Goal: Task Accomplishment & Management: Manage account settings

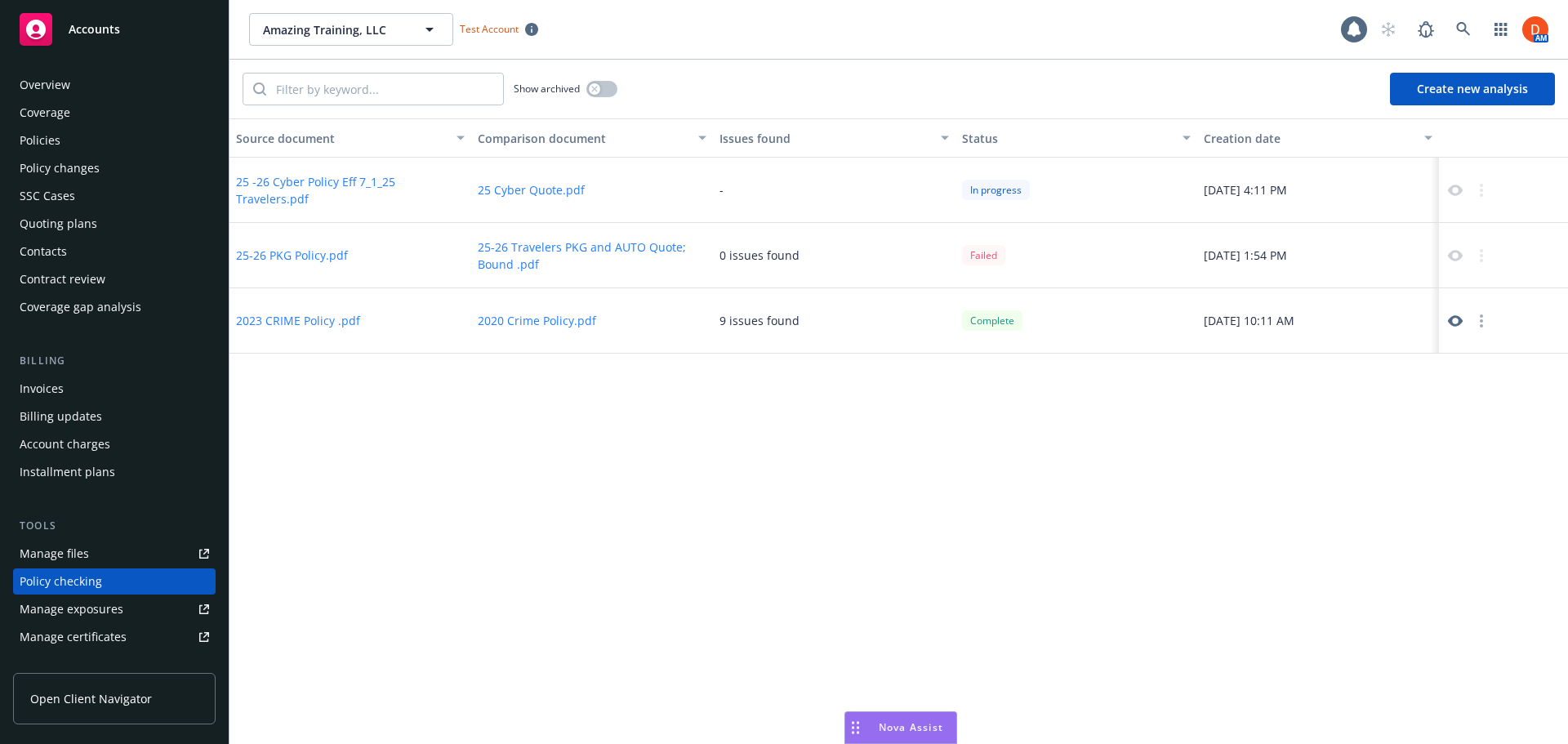
scroll to position [184, 0]
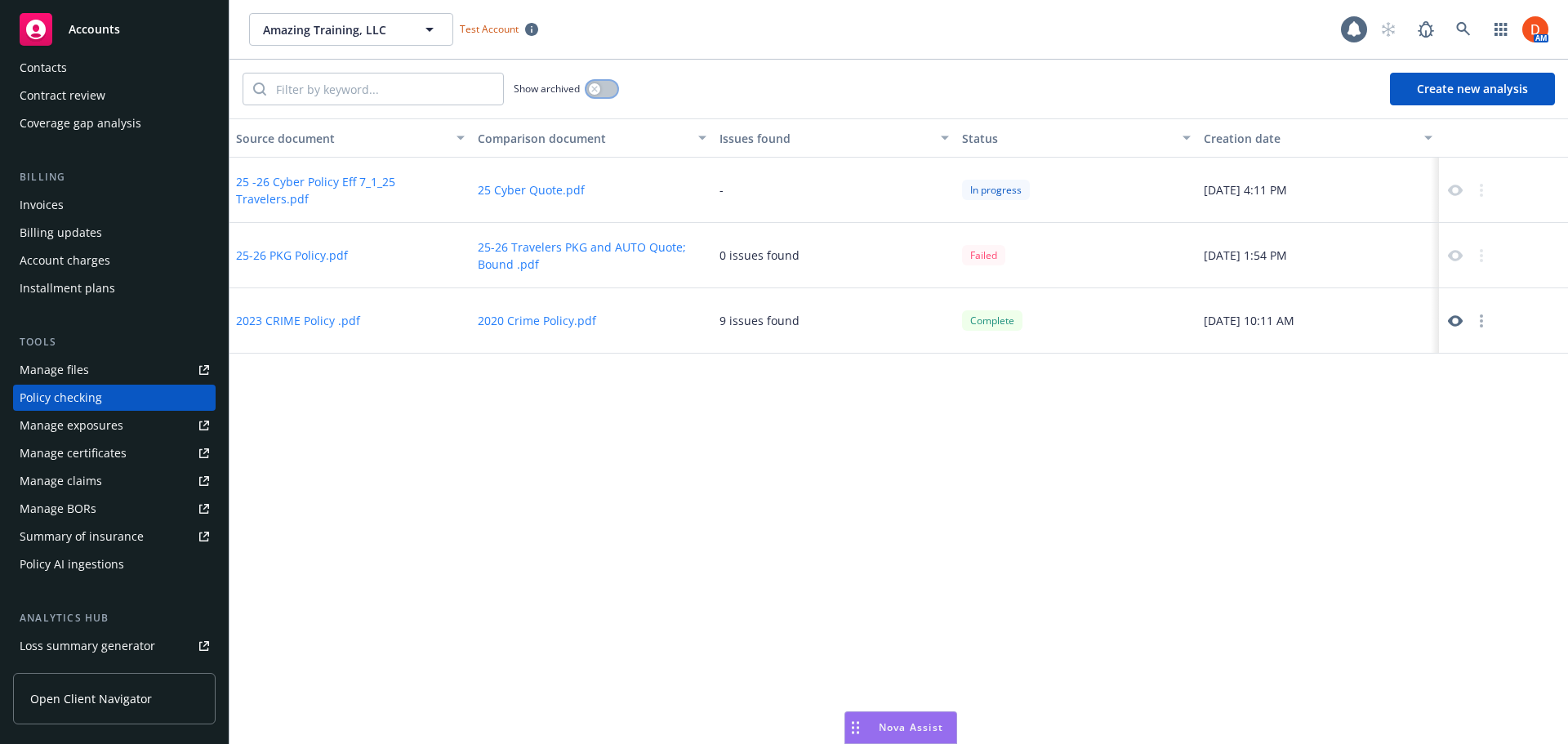
click at [611, 88] on button "button" at bounding box center [602, 89] width 31 height 16
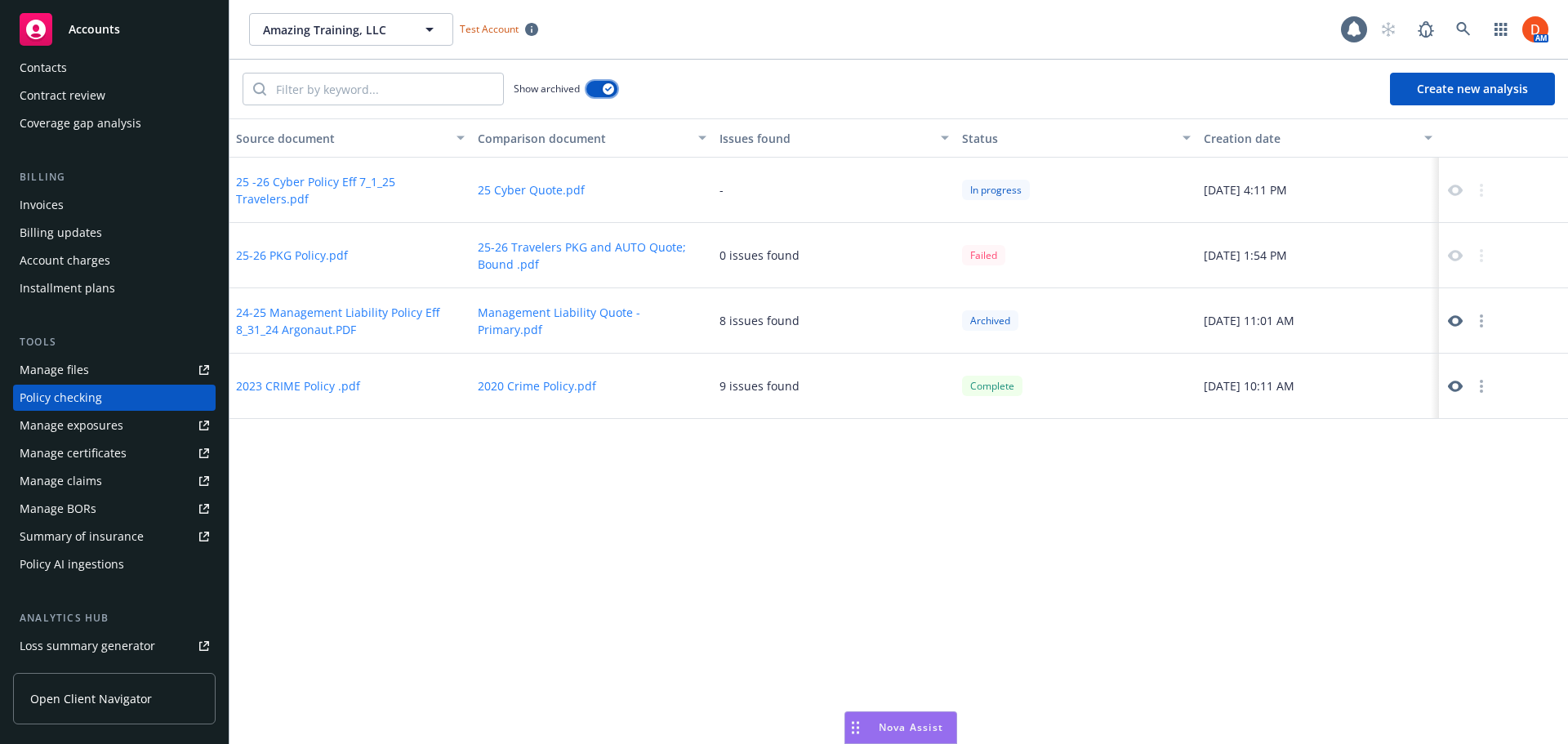
click at [611, 88] on icon "button" at bounding box center [608, 89] width 6 height 4
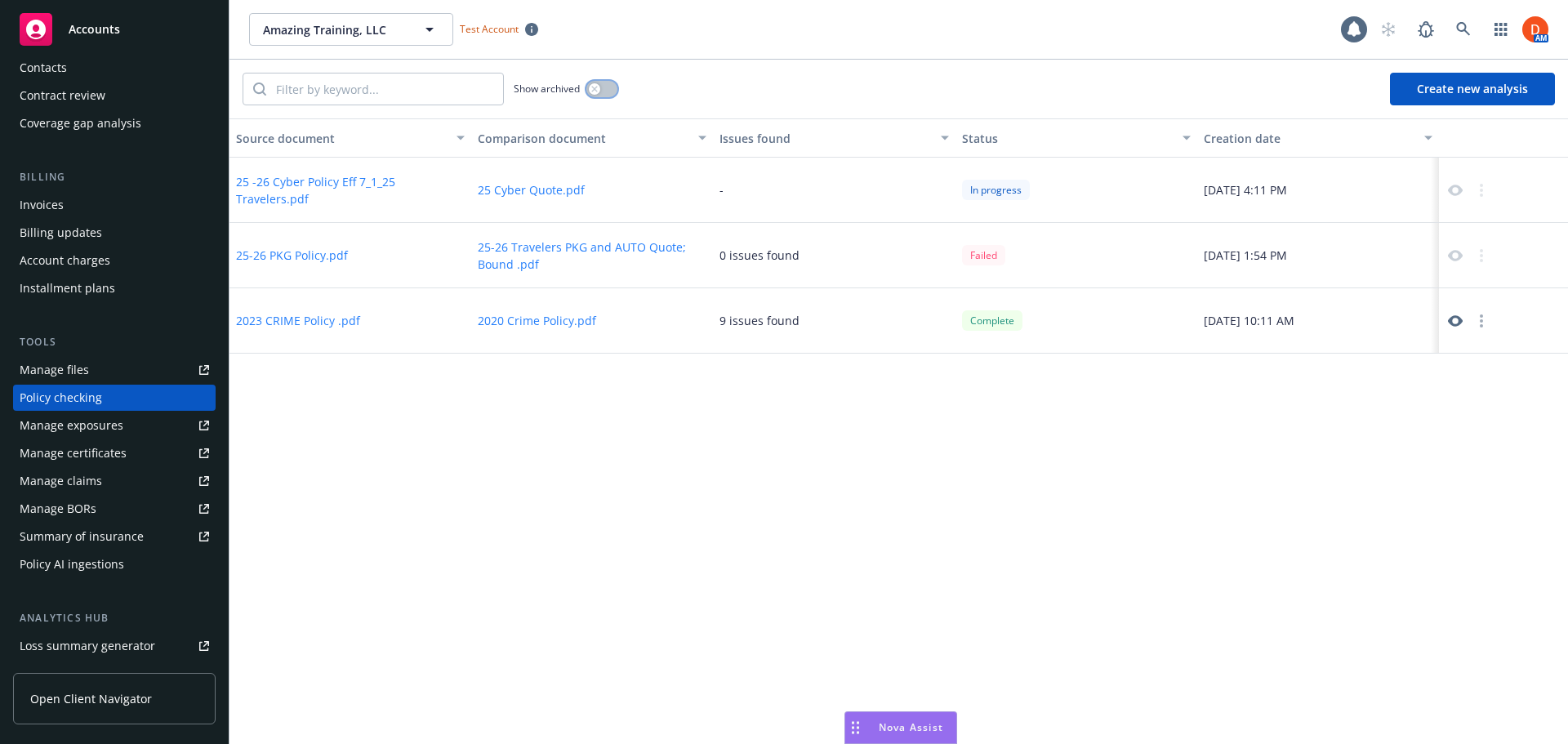
click at [614, 87] on button "button" at bounding box center [602, 89] width 31 height 16
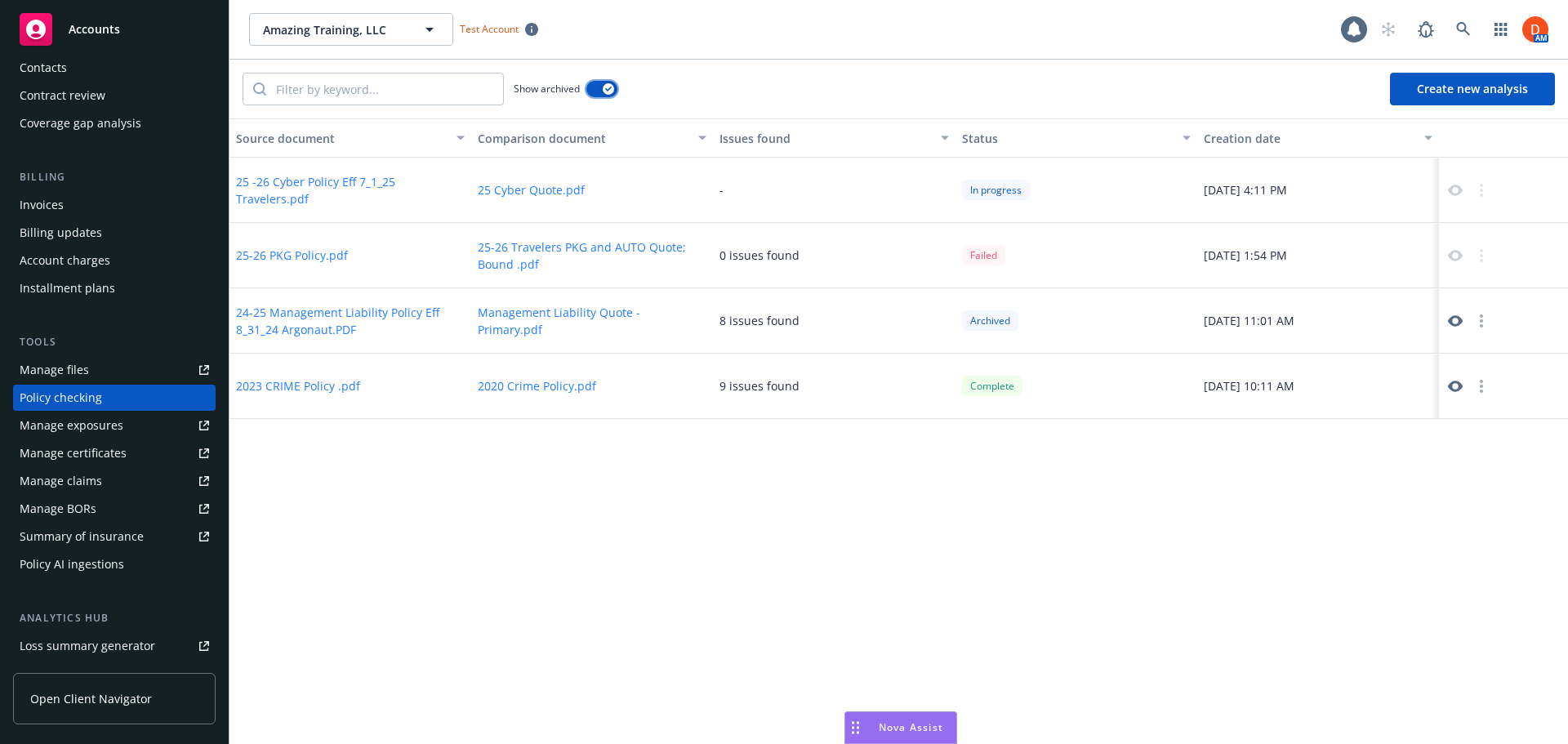
click at [614, 87] on div "button" at bounding box center [608, 89] width 12 height 12
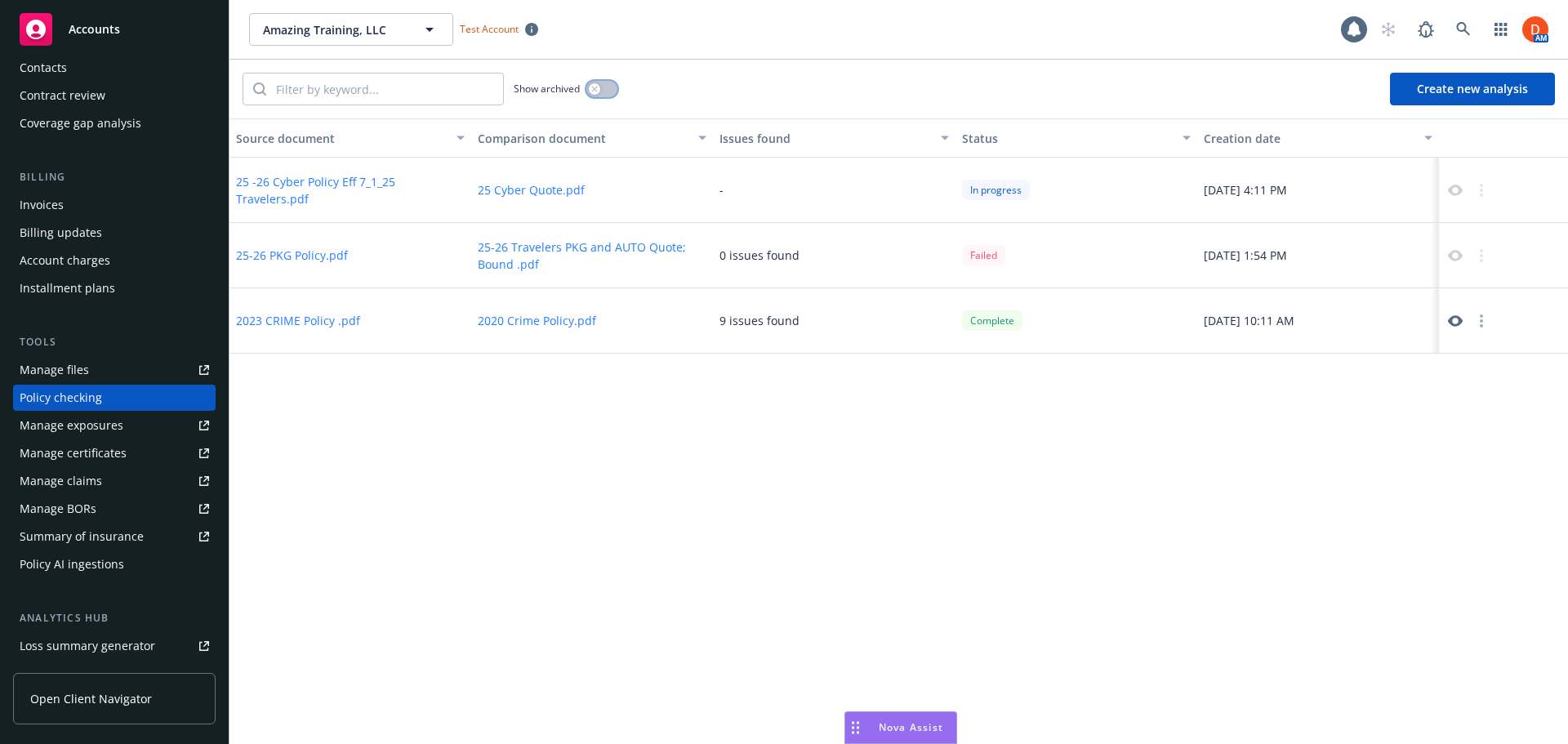
click at [614, 87] on button "button" at bounding box center [602, 89] width 31 height 16
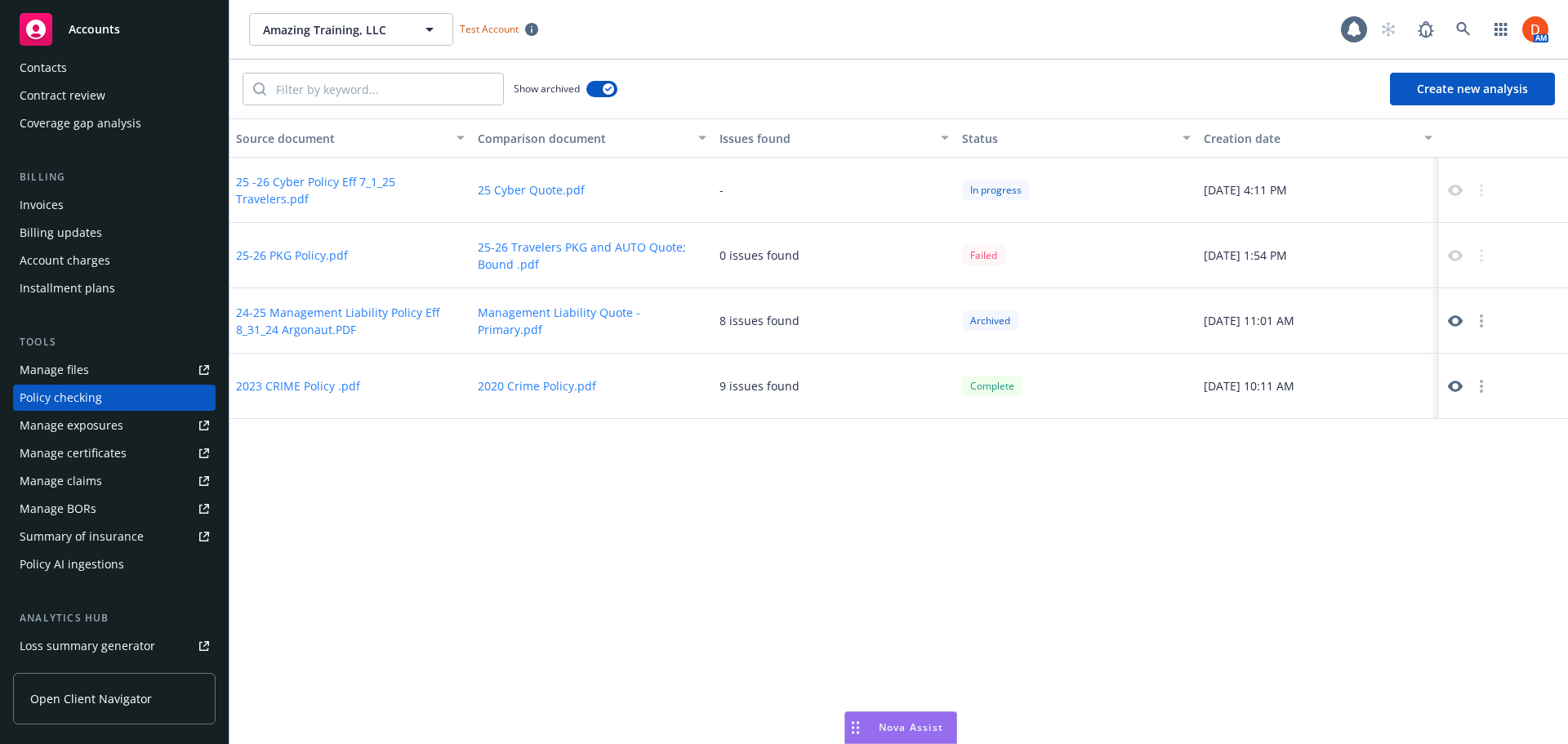
click at [1461, 320] on icon at bounding box center [1455, 321] width 14 height 12
click at [1451, 324] on icon at bounding box center [1455, 321] width 14 height 14
click at [854, 725] on icon "Drag to move" at bounding box center [855, 727] width 7 height 13
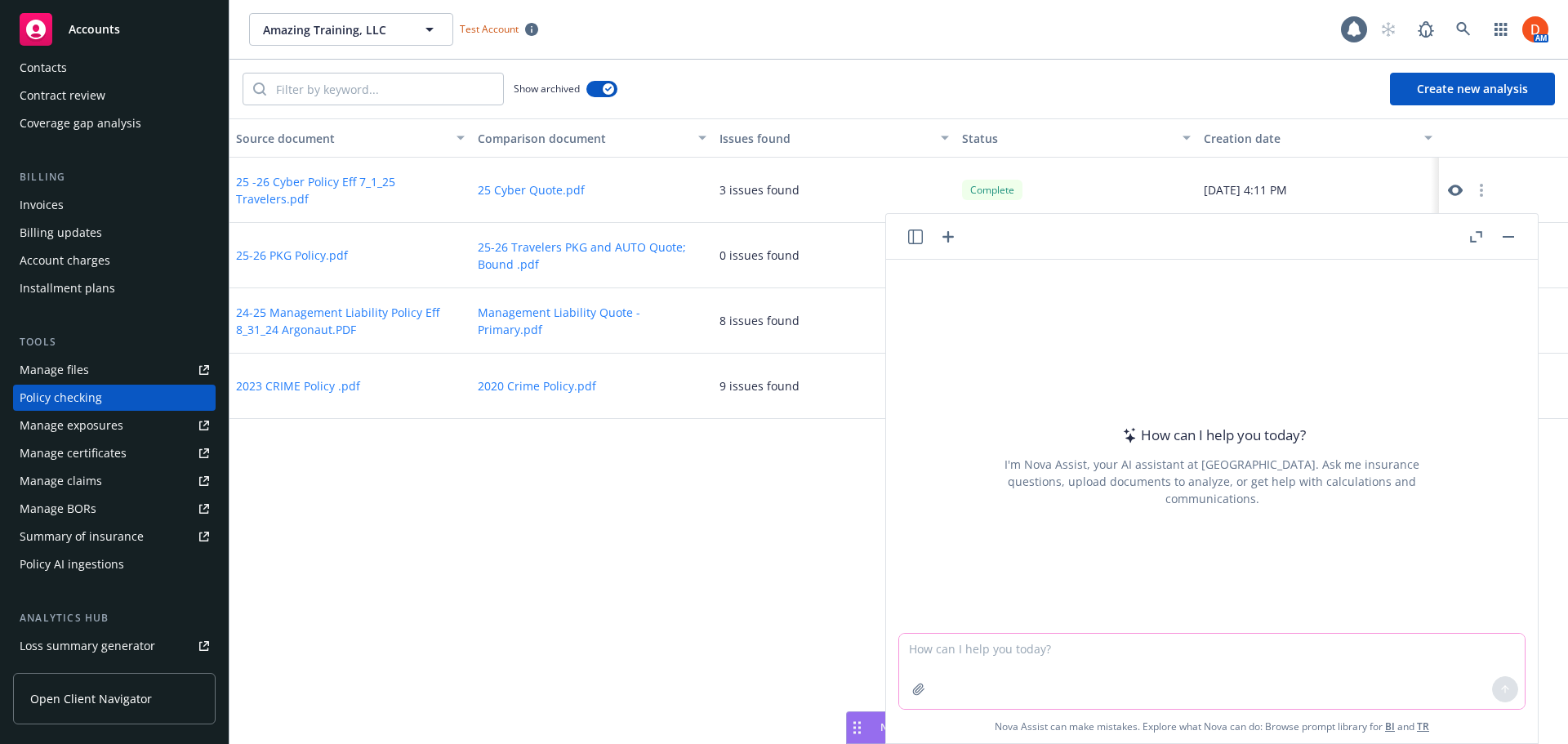
click at [1031, 665] on textarea at bounding box center [1212, 671] width 626 height 75
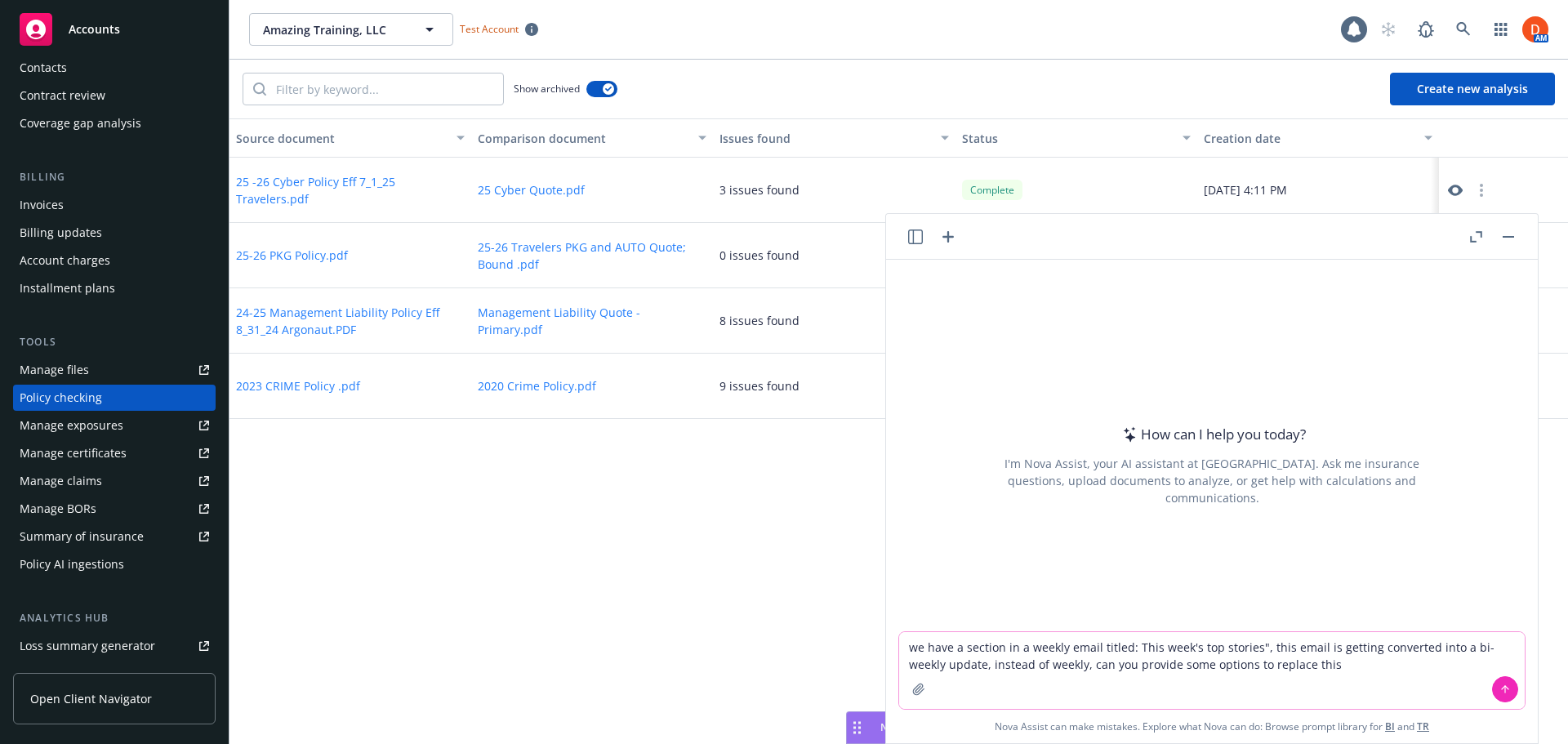
click at [1251, 644] on textarea "we have a section in a weekly email titled: This week's top stories", this emai…" at bounding box center [1212, 670] width 626 height 77
click at [1315, 672] on textarea "we have a section in a weekly email titled: This week's top stories, this email…" at bounding box center [1212, 670] width 626 height 77
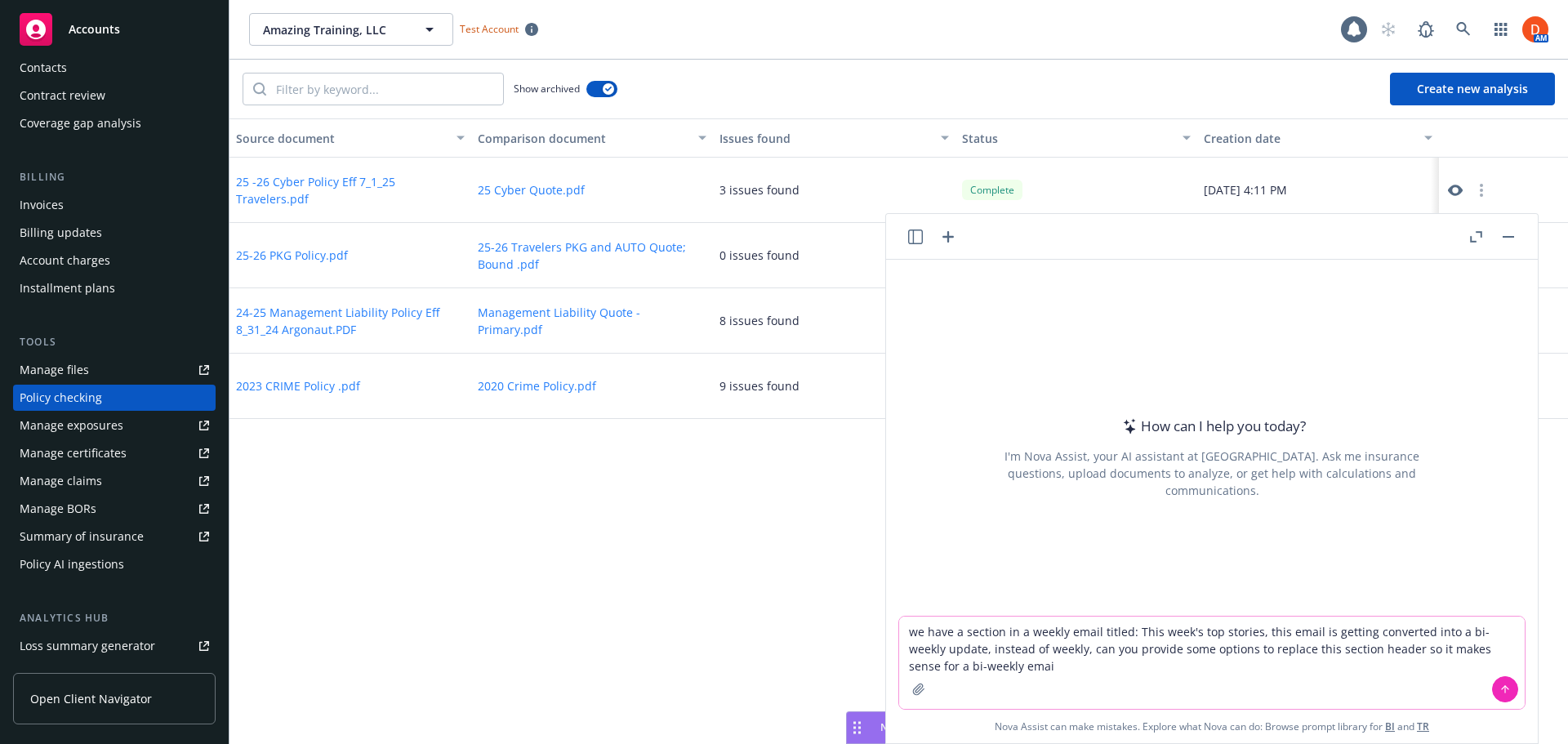
type textarea "we have a section in a weekly email titled: This week's top stories, this email…"
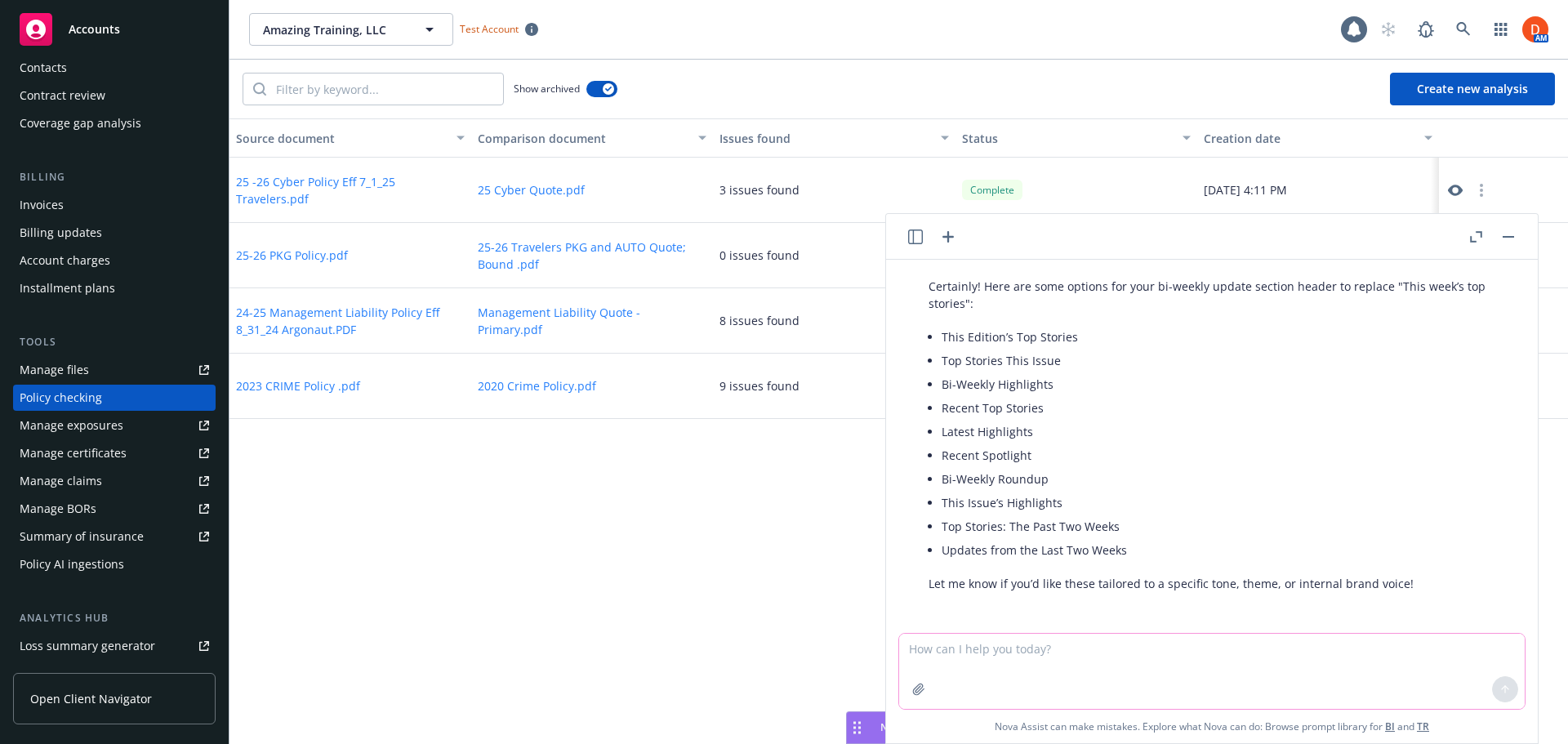
scroll to position [91, 0]
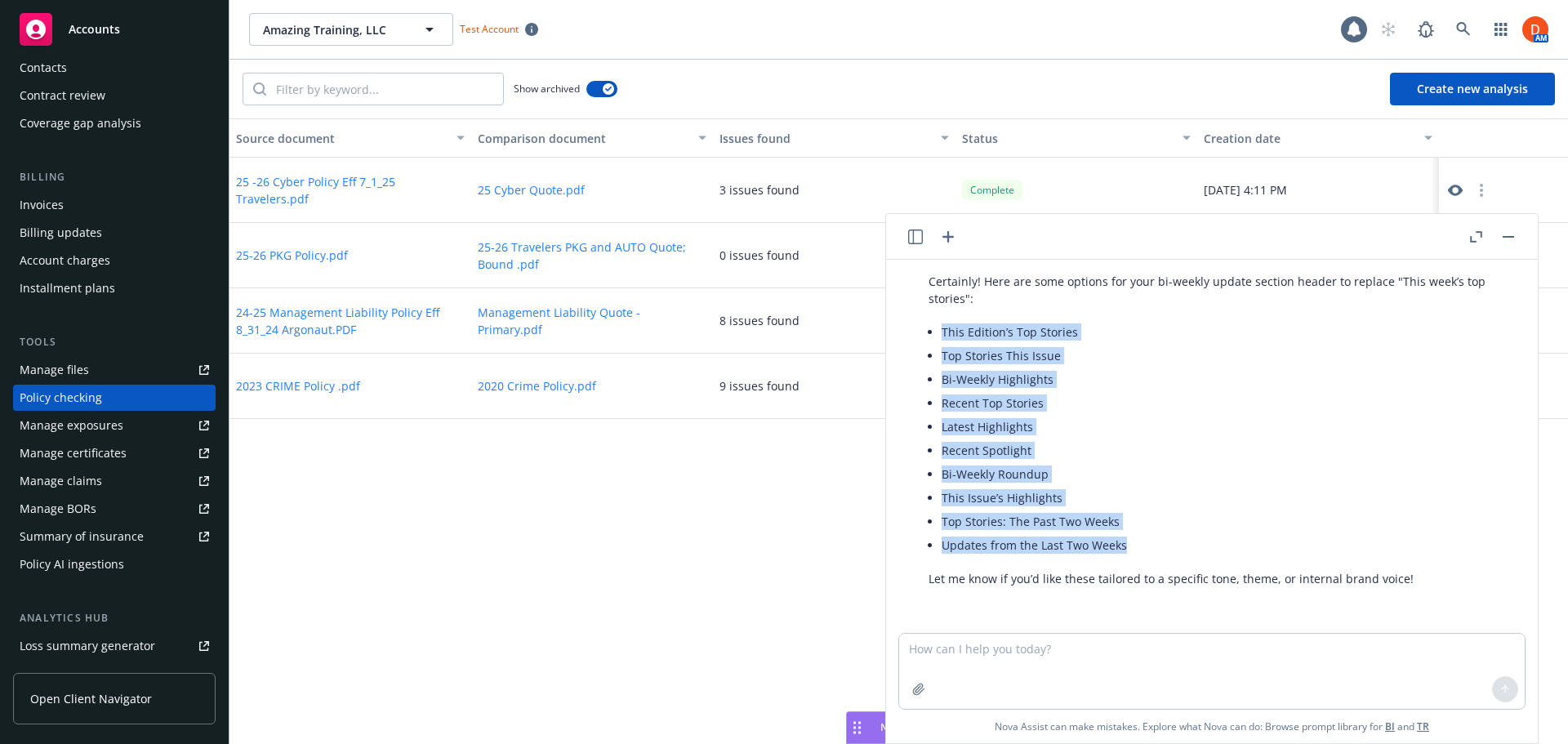
drag, startPoint x: 943, startPoint y: 333, endPoint x: 1289, endPoint y: 545, distance: 405.8
click at [1289, 545] on ul "This Edition’s Top Stories Top Stories This Issue Bi-Weekly Highlights Recent T…" at bounding box center [1218, 438] width 554 height 237
copy ul "This Edition’s Top Stories Top Stories This Issue Bi-Weekly Highlights Recent T…"
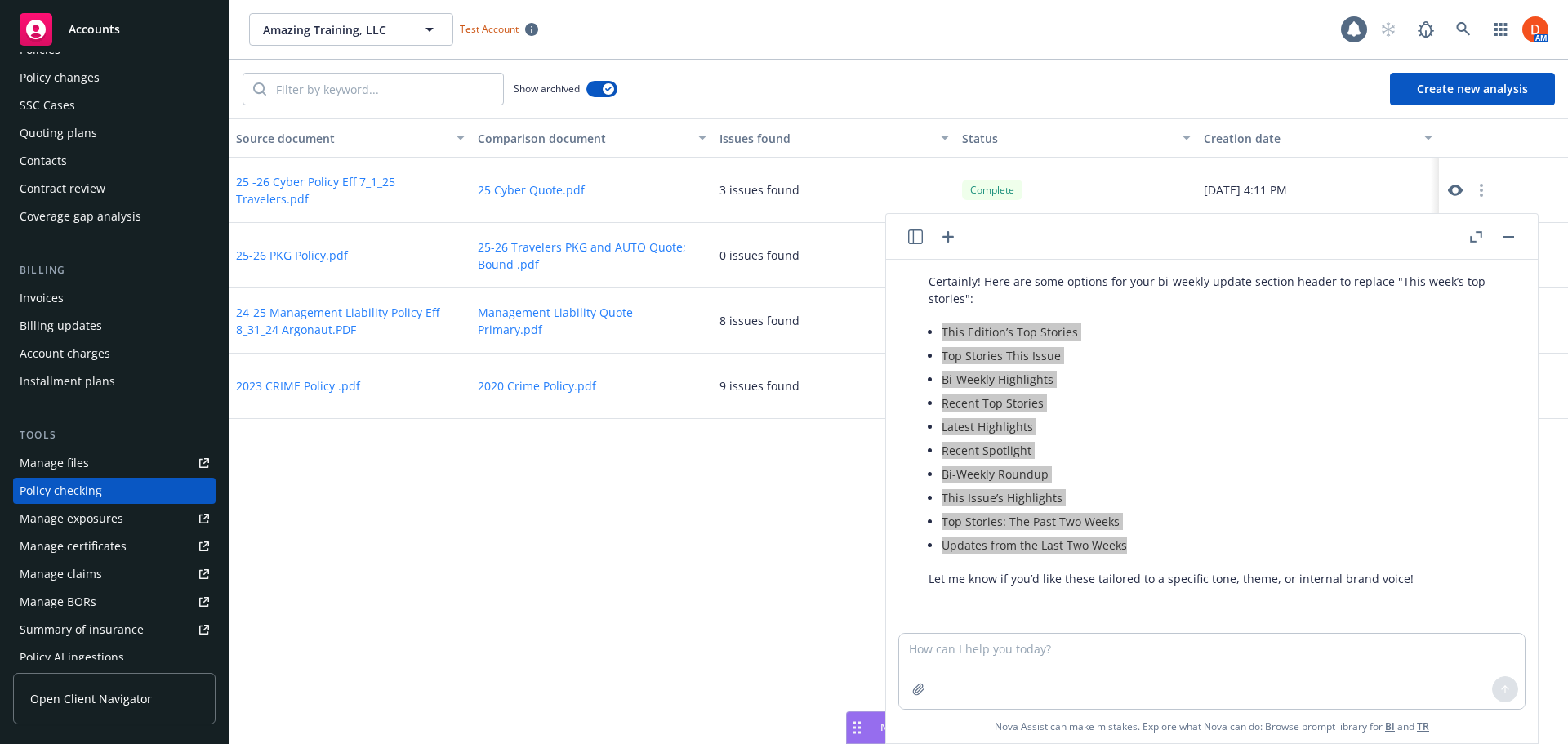
scroll to position [0, 0]
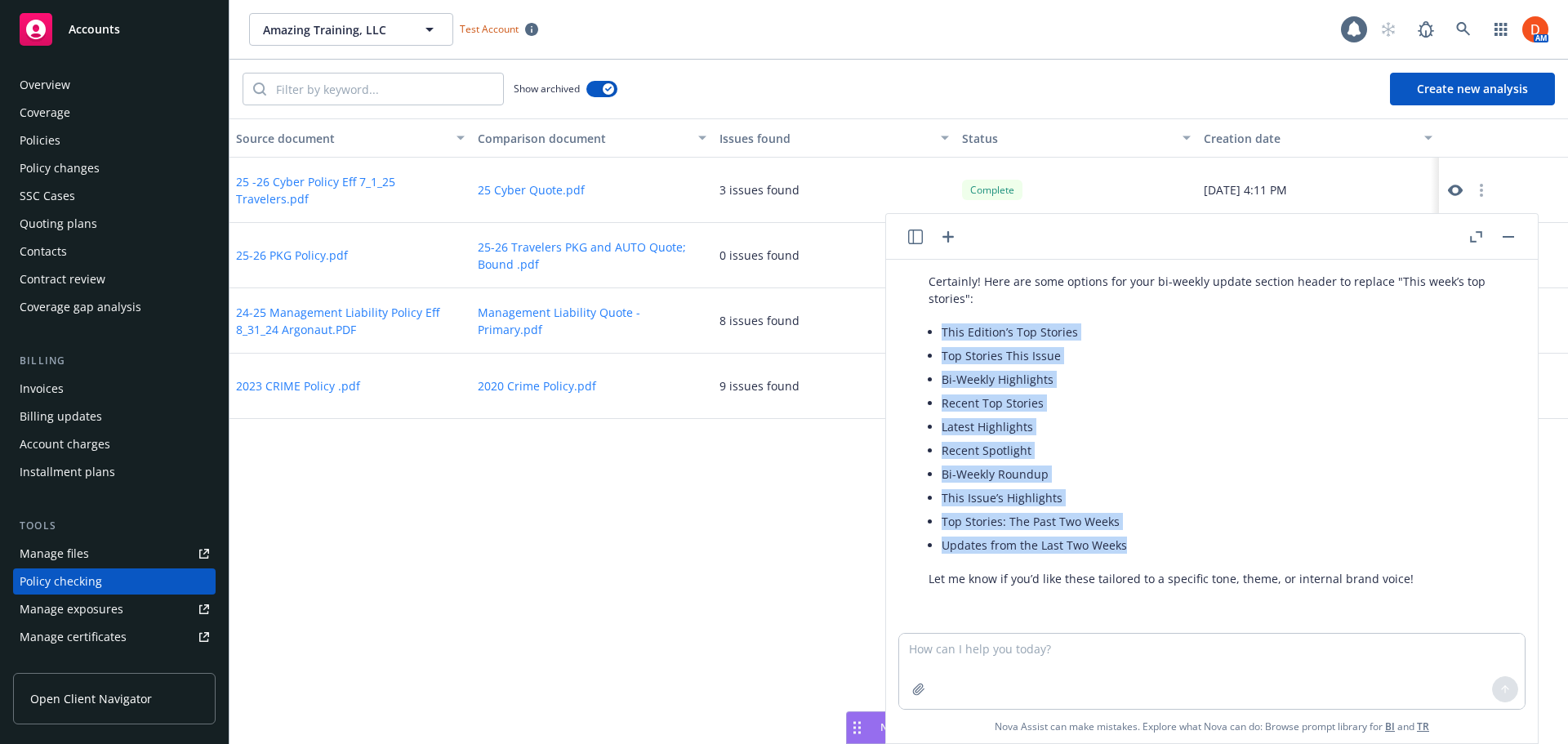
click at [128, 37] on div "Accounts" at bounding box center [114, 30] width 189 height 32
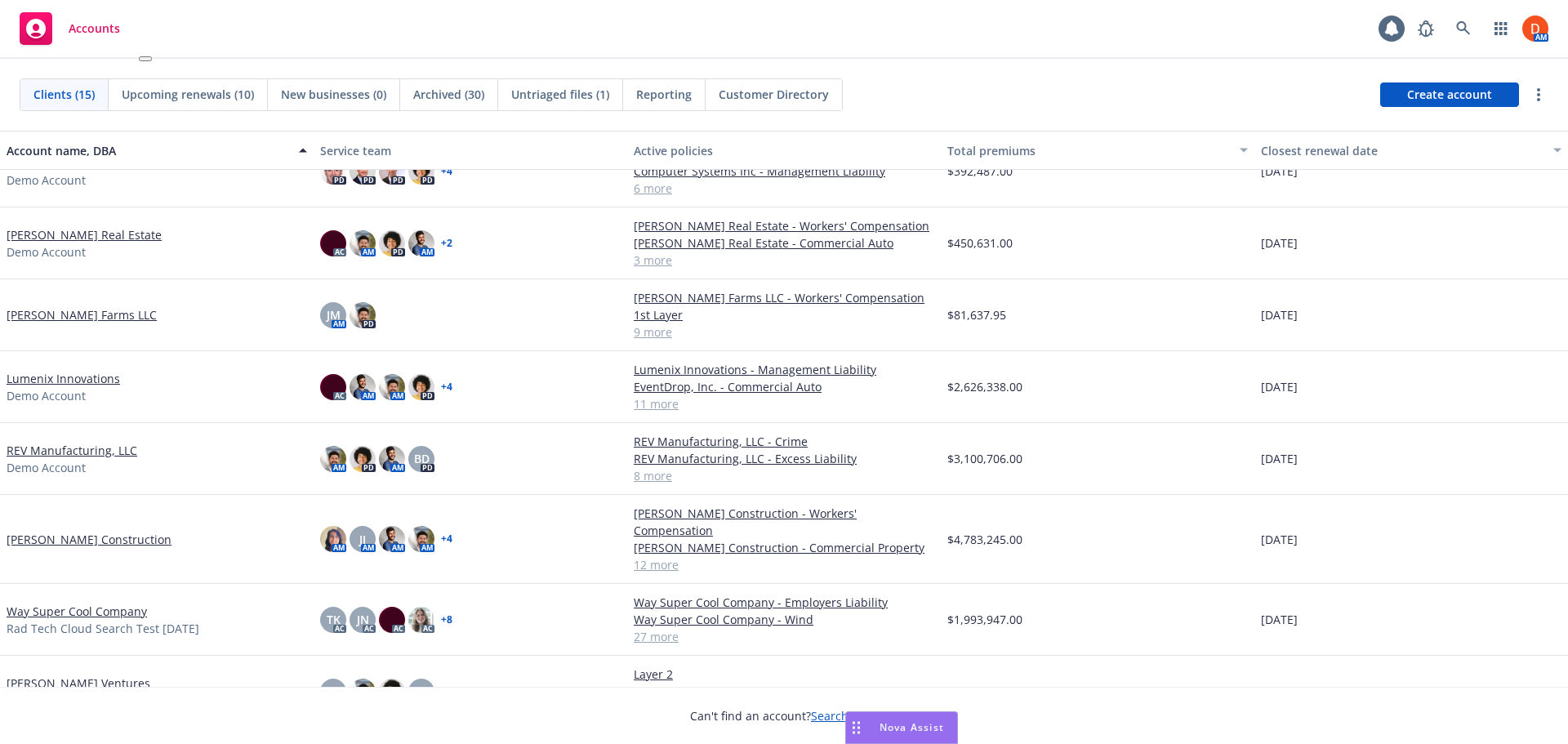
scroll to position [515, 0]
click at [95, 602] on link "Way Super Cool Company" at bounding box center [76, 610] width 141 height 17
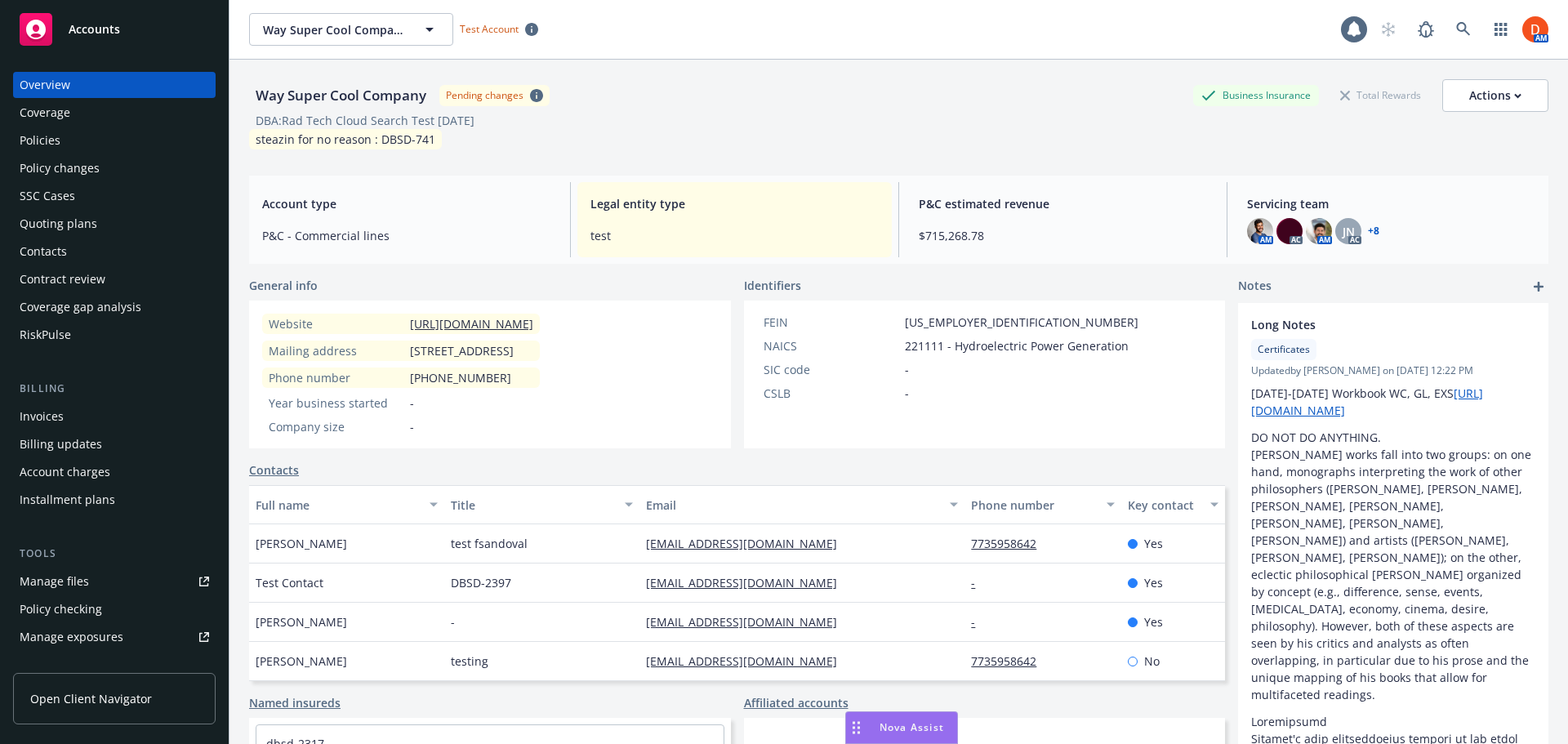
click at [126, 145] on div "Policies" at bounding box center [114, 140] width 189 height 26
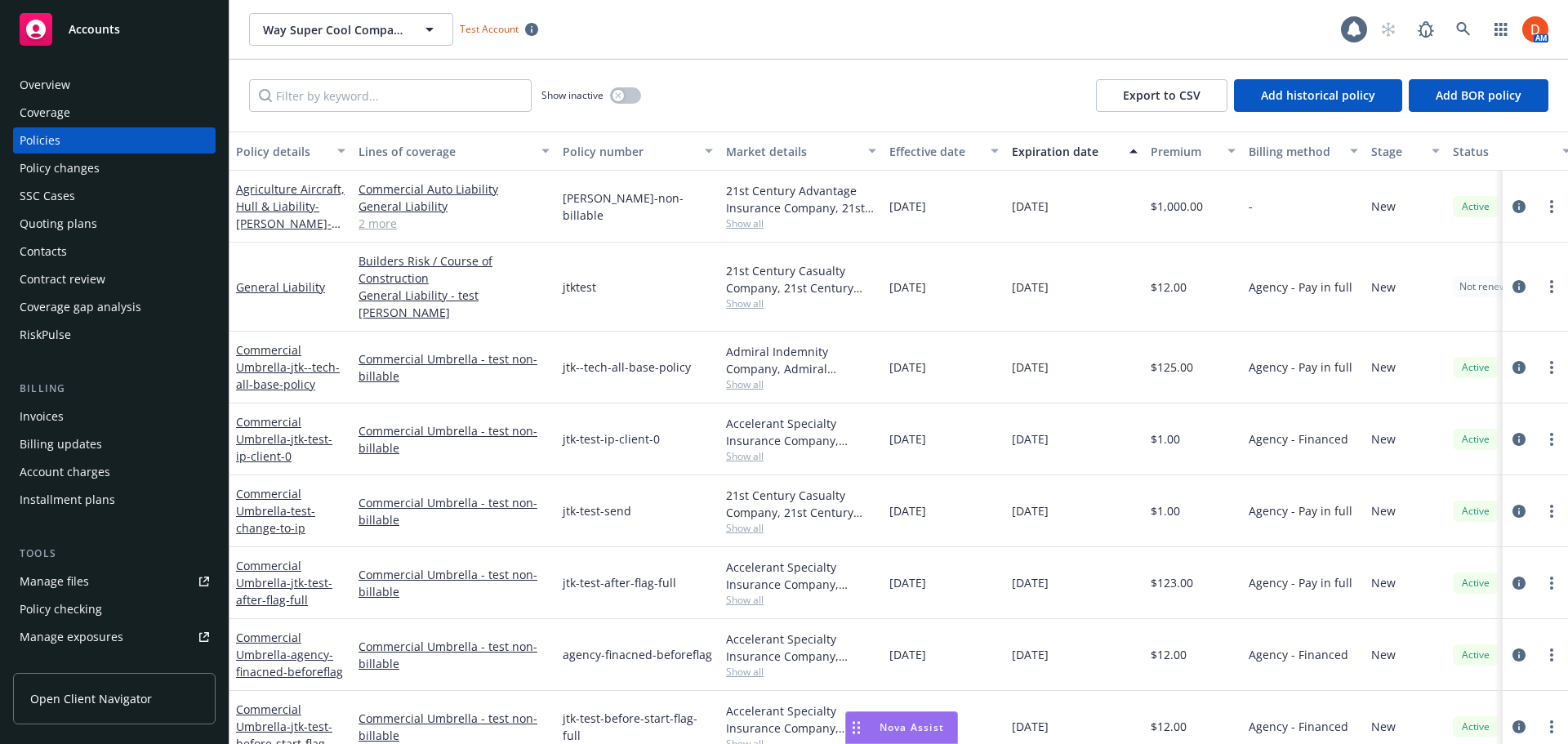
click at [389, 78] on div "Show inactive Export to CSV Add historical policy Add BOR policy" at bounding box center [898, 96] width 1338 height 72
click at [388, 82] on input "Filter by keyword..." at bounding box center [390, 95] width 282 height 32
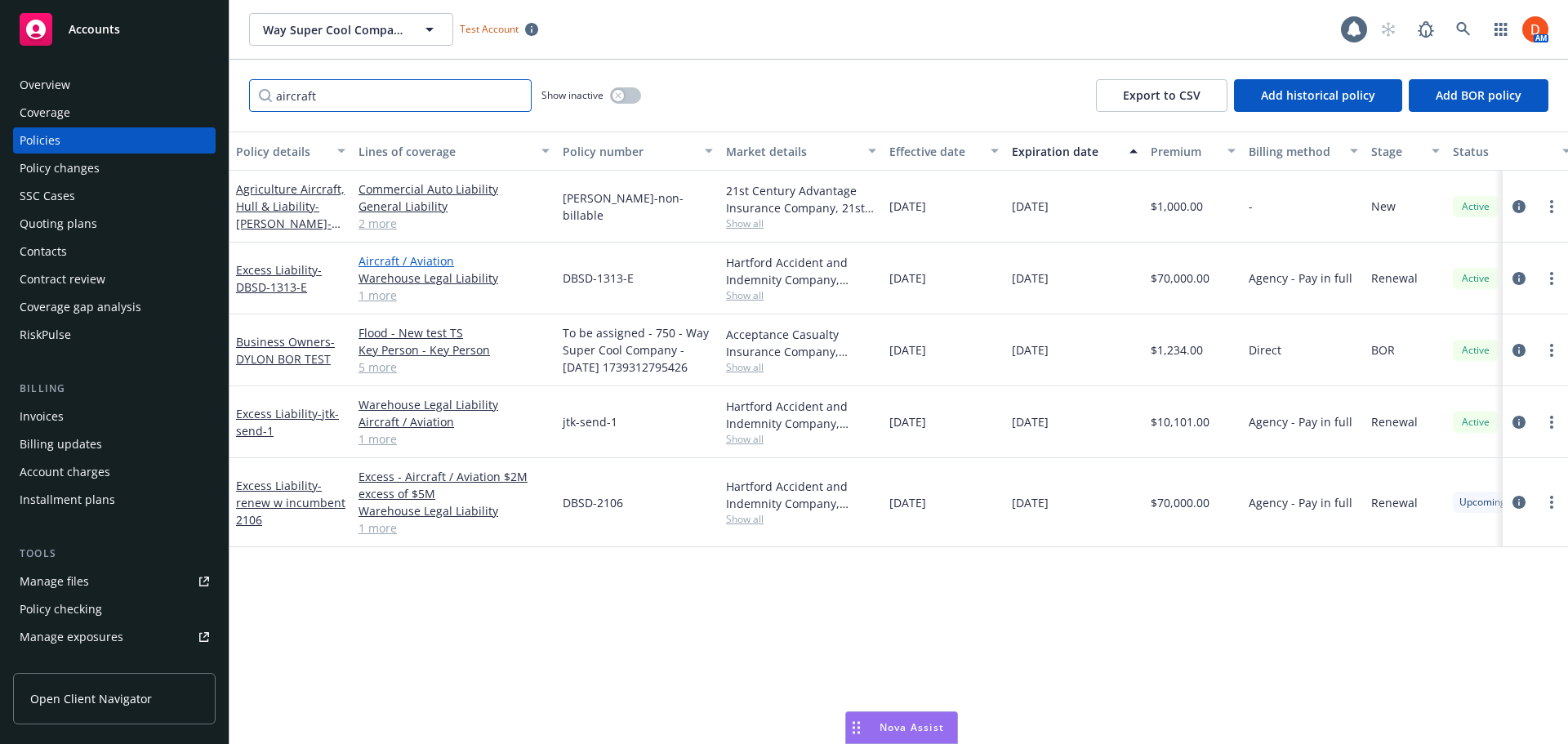
type input "aircraft"
click at [425, 258] on link "Aircraft / Aviation" at bounding box center [454, 260] width 191 height 17
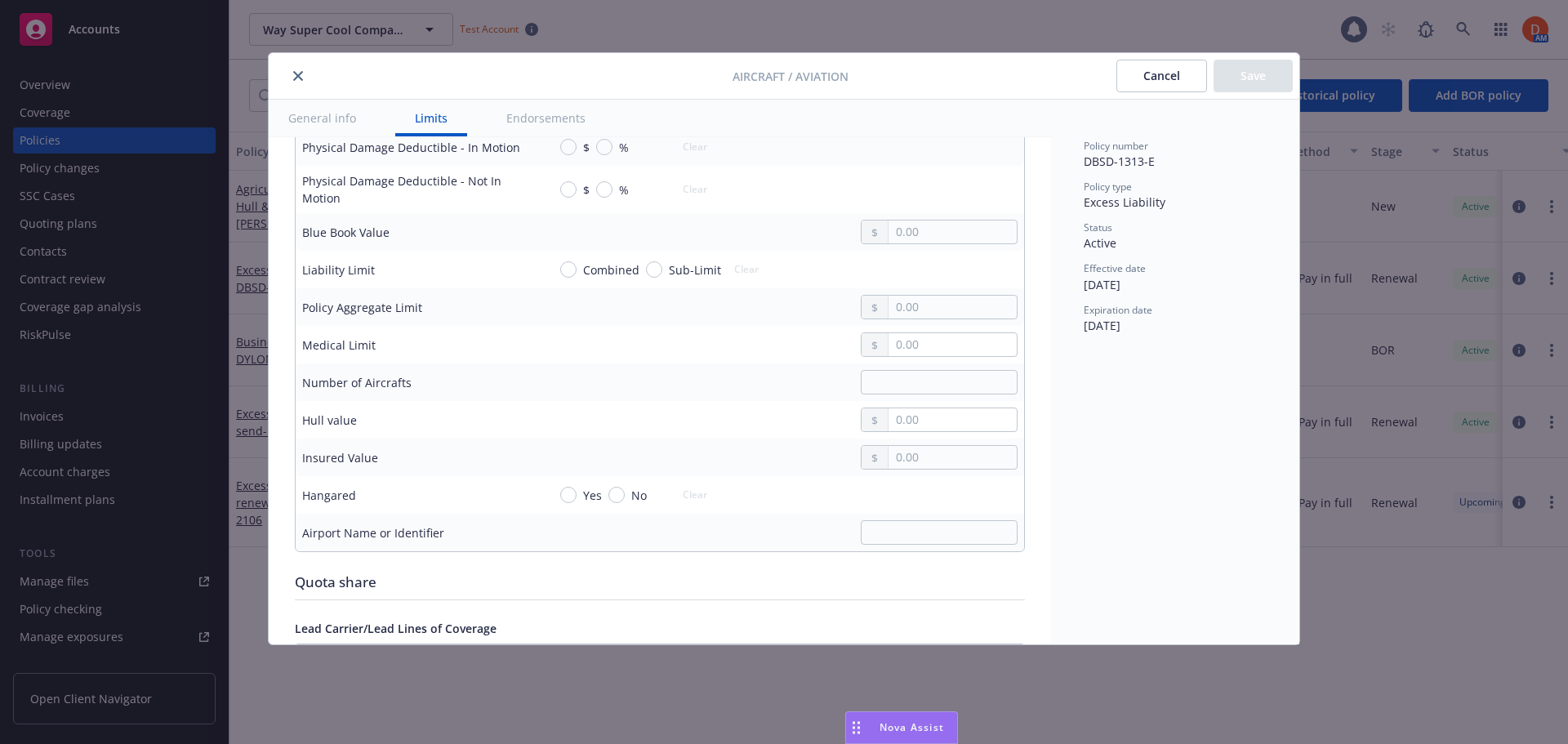
scroll to position [817, 0]
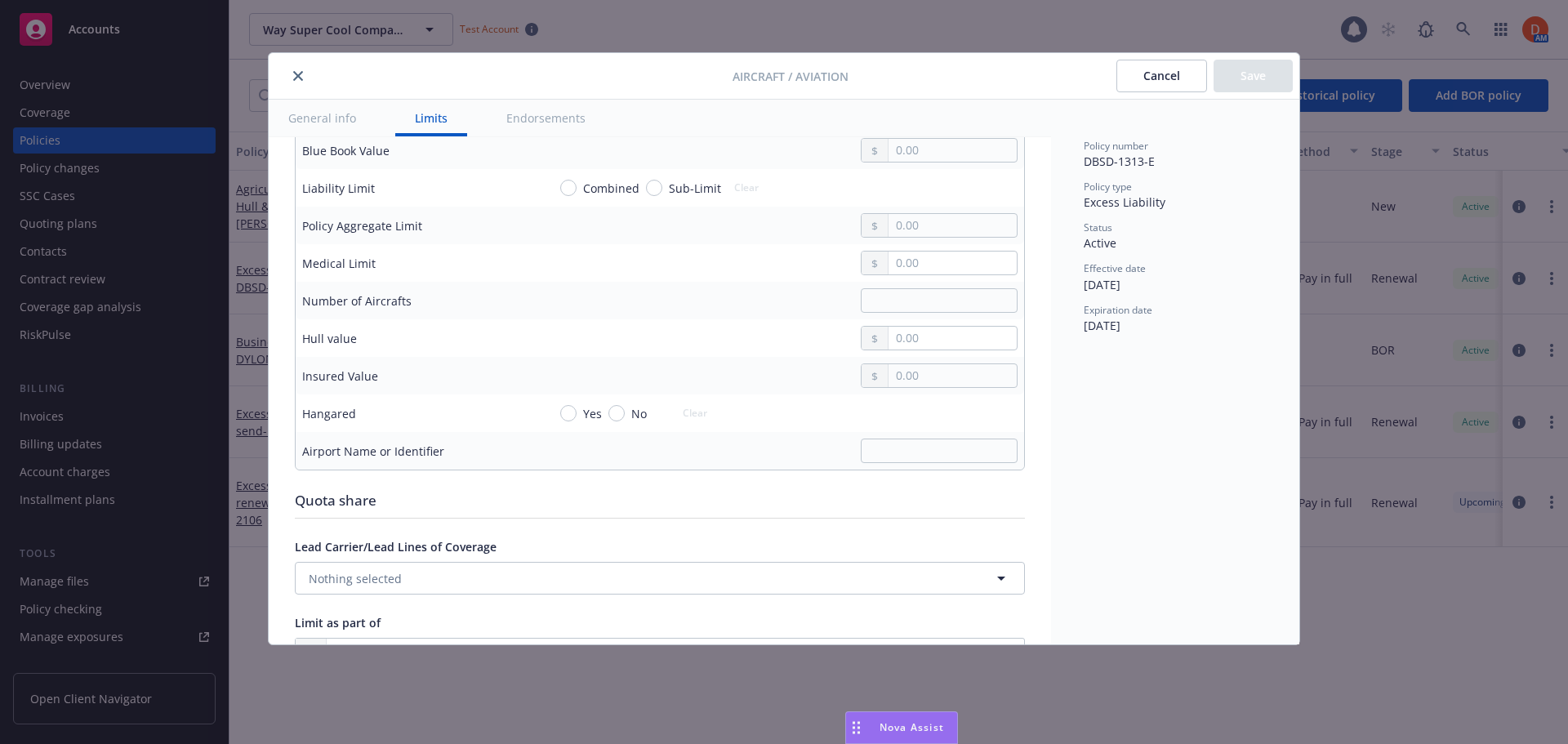
click at [292, 82] on button "close" at bounding box center [299, 76] width 20 height 20
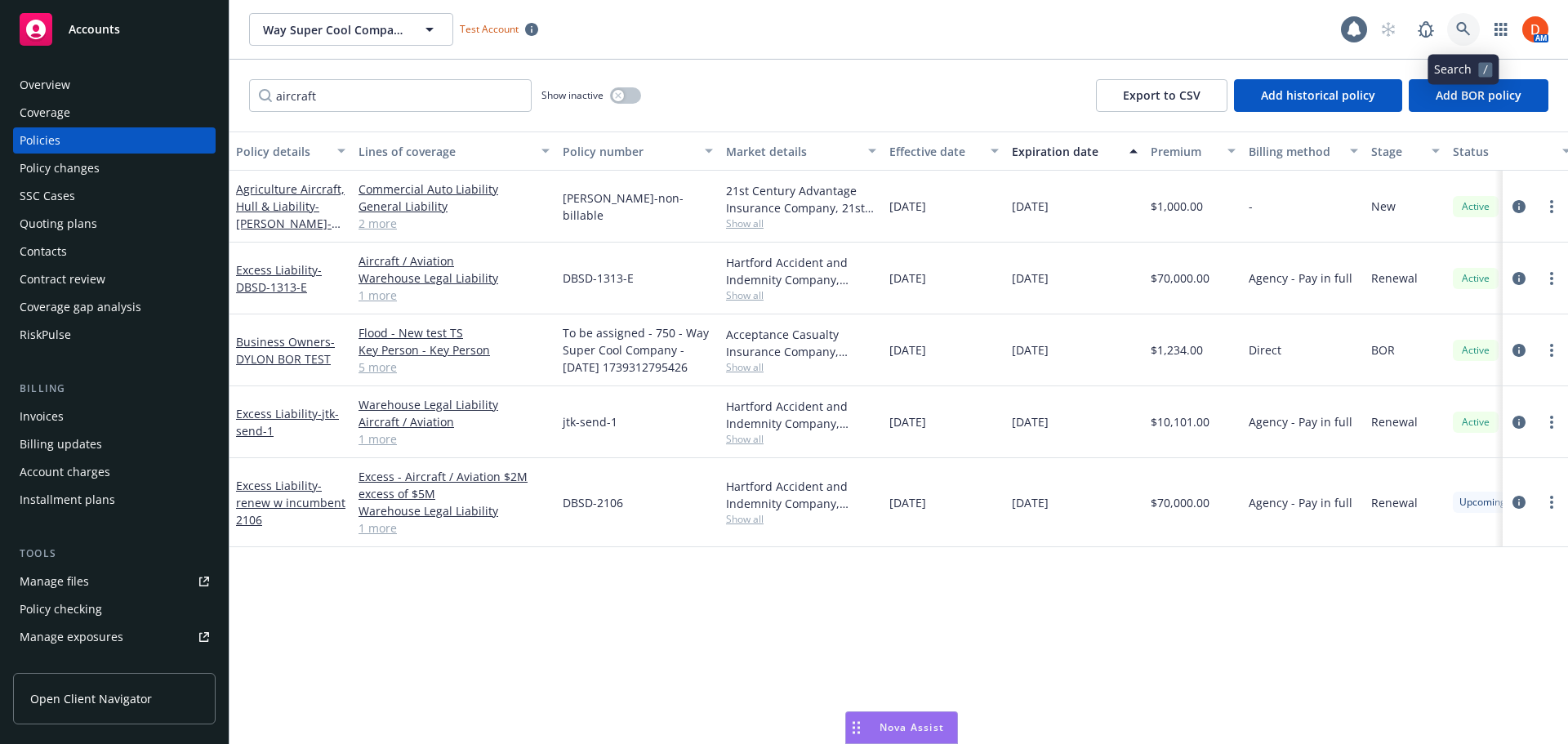
click at [1470, 22] on link at bounding box center [1463, 30] width 32 height 32
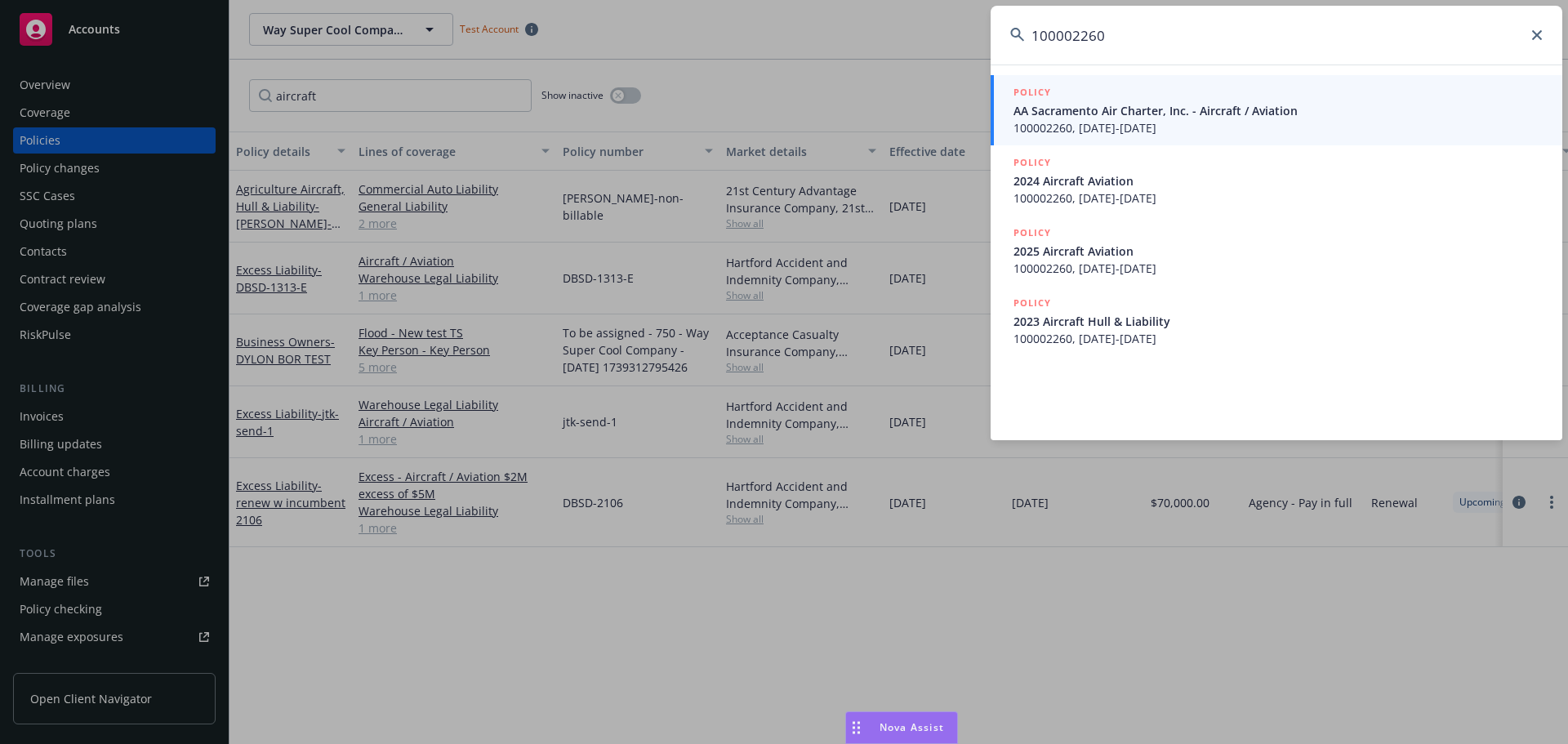
type input "100002260"
click at [1154, 121] on span "100002260, 05/24/2022-05/24/2023" at bounding box center [1278, 127] width 529 height 17
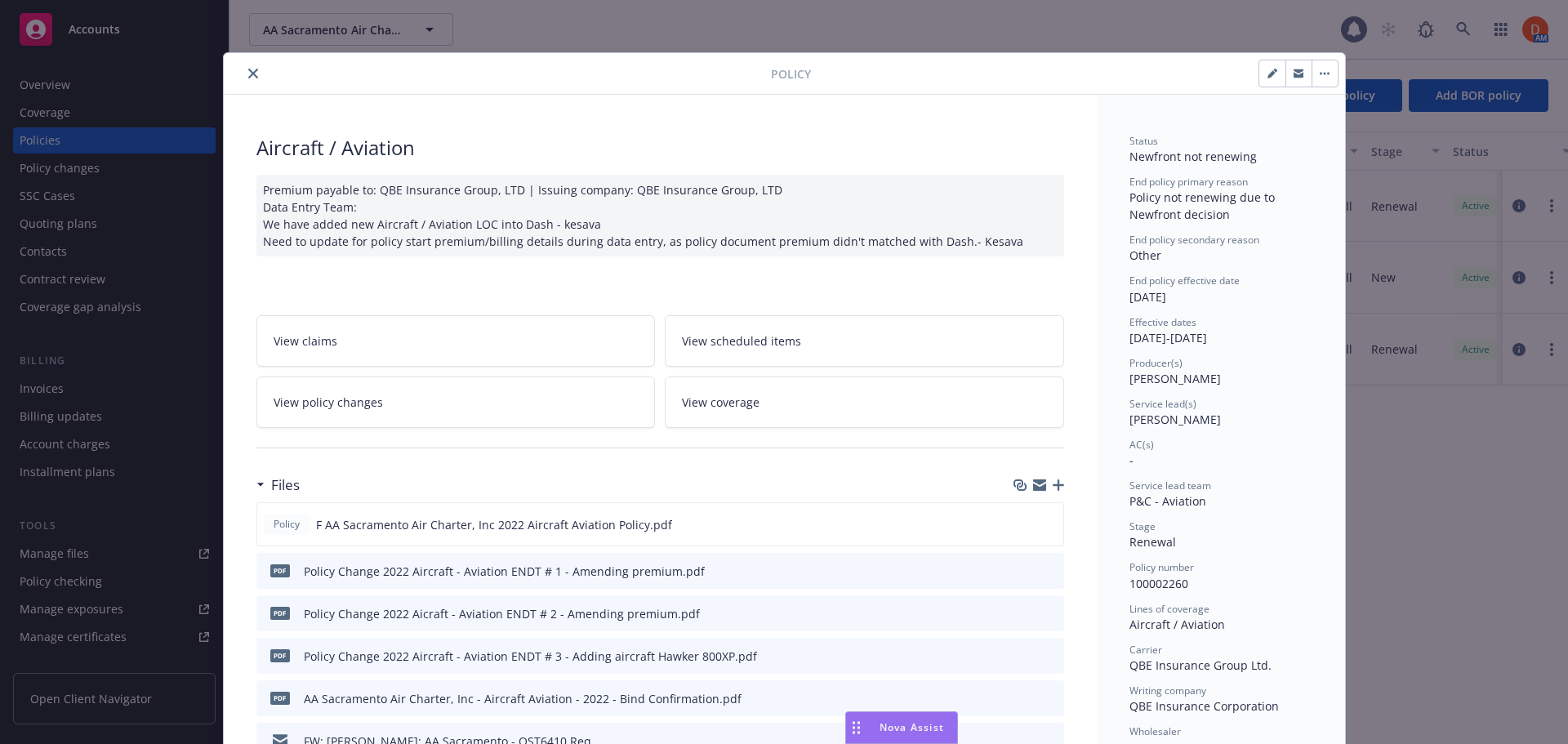
click at [251, 78] on icon "close" at bounding box center [253, 74] width 10 height 10
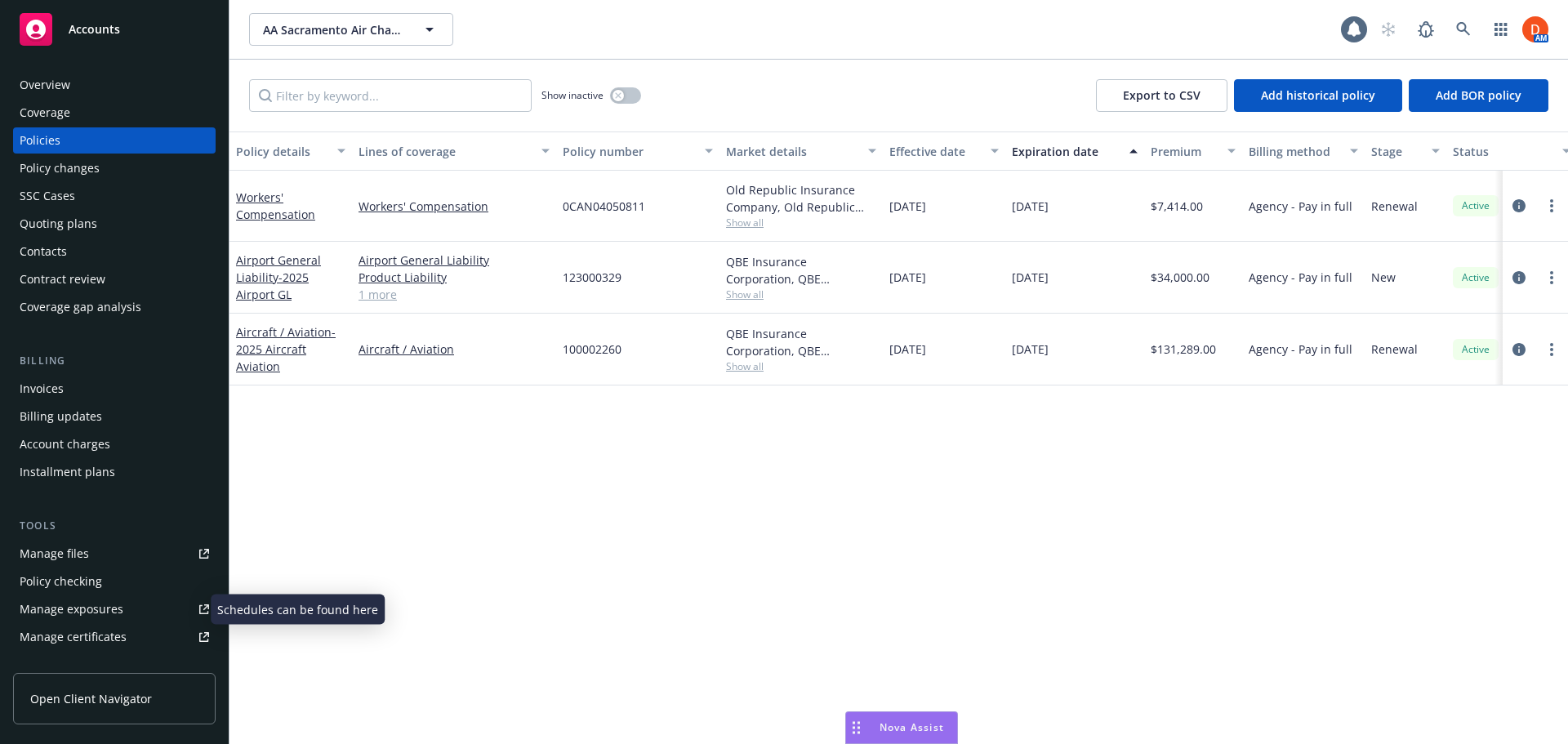
click at [134, 601] on link "Manage exposures" at bounding box center [115, 609] width 203 height 26
drag, startPoint x: 356, startPoint y: 351, endPoint x: 450, endPoint y: 353, distance: 94.0
click at [450, 353] on div "Aircraft / Aviation" at bounding box center [455, 350] width 204 height 72
copy link "Aircraft / Aviation"
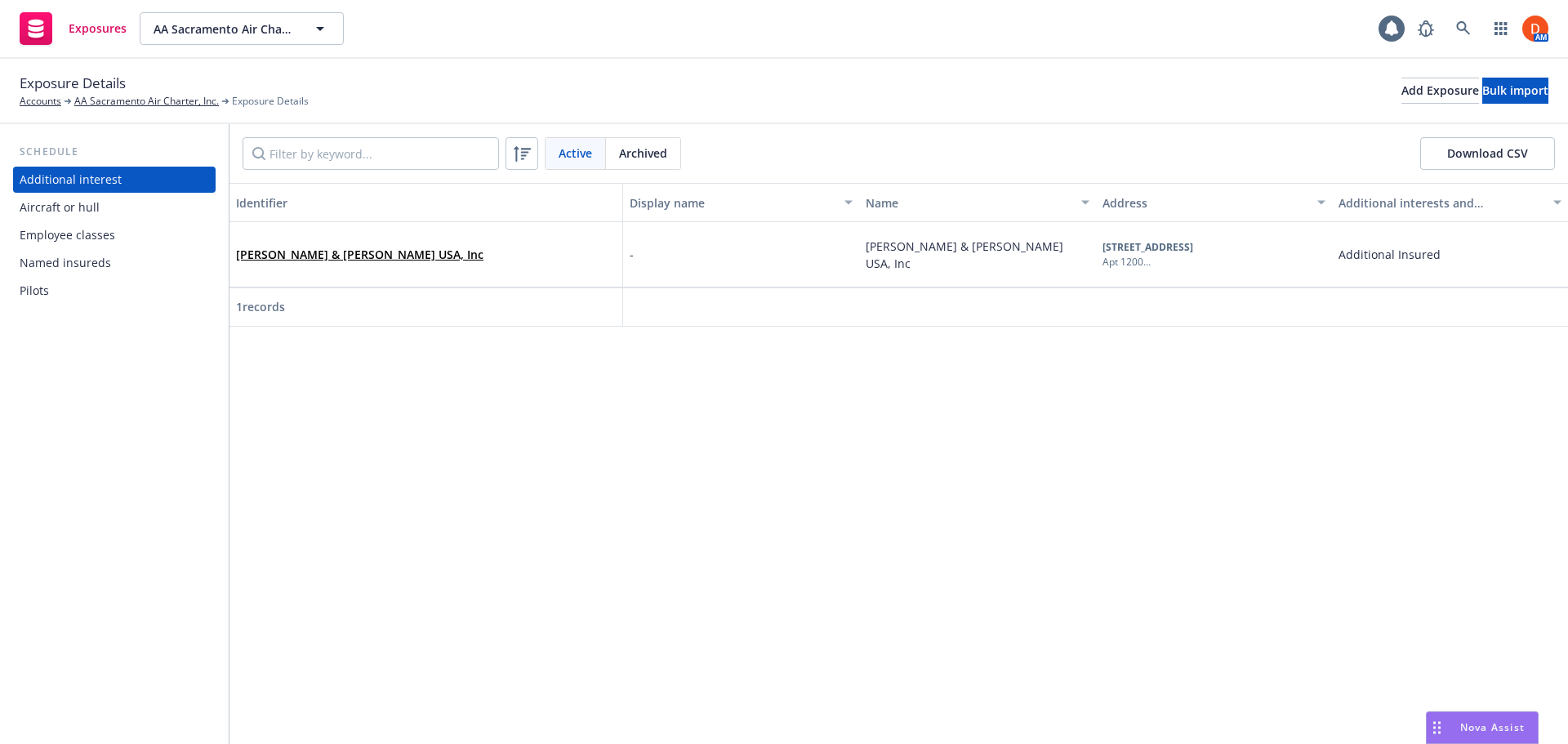
click at [142, 212] on div "Aircraft or hull" at bounding box center [114, 207] width 189 height 26
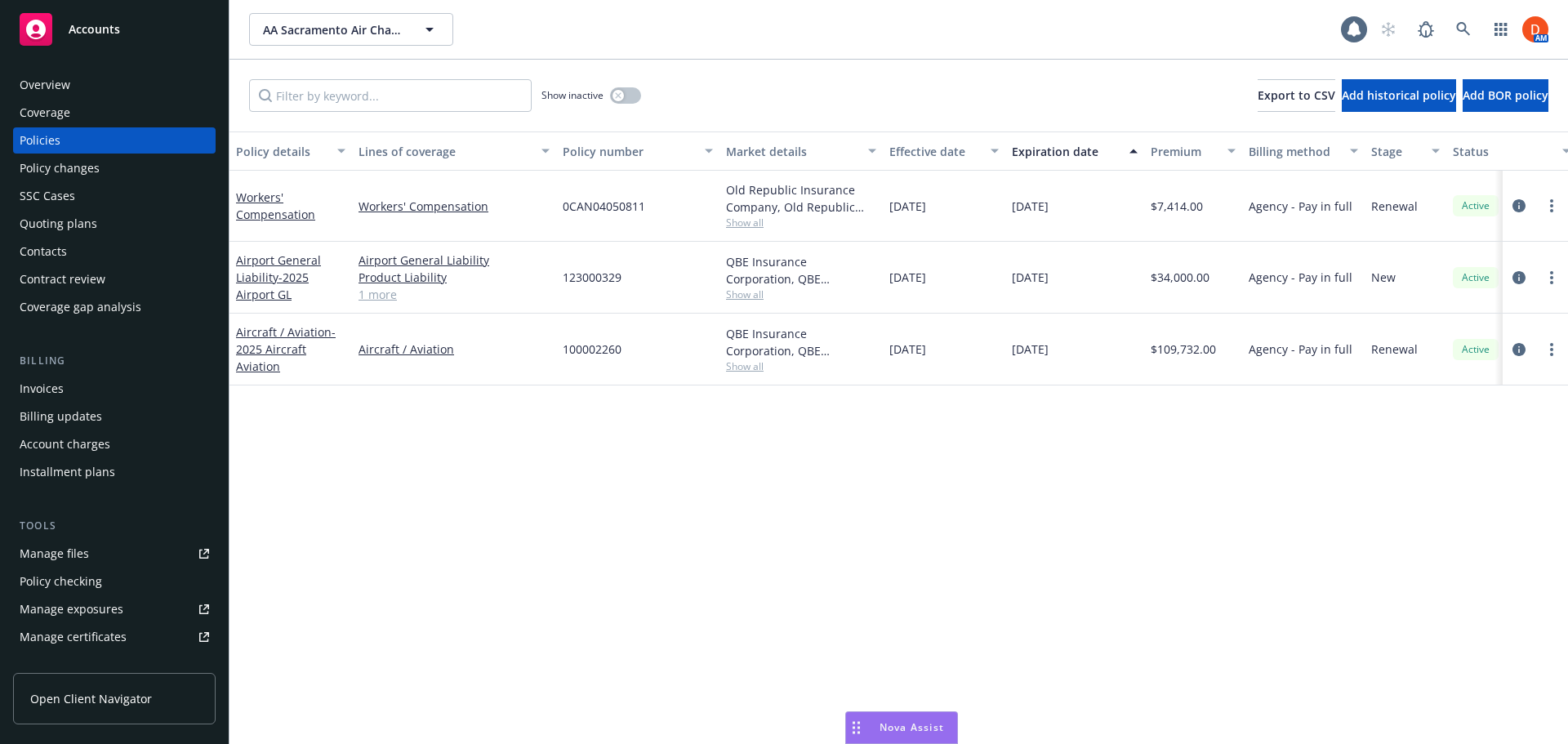
click at [168, 28] on div "Accounts" at bounding box center [114, 30] width 189 height 32
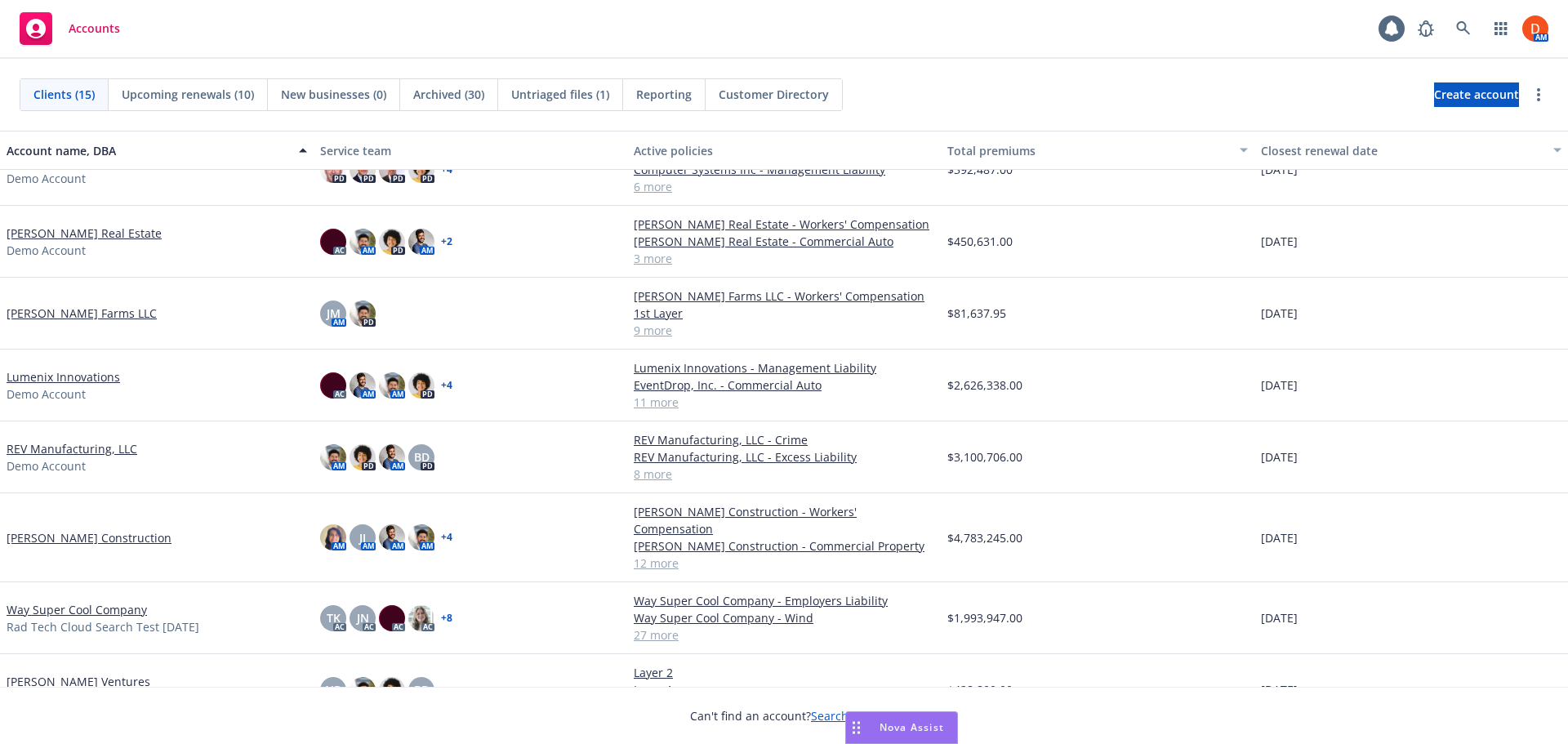
scroll to position [521, 0]
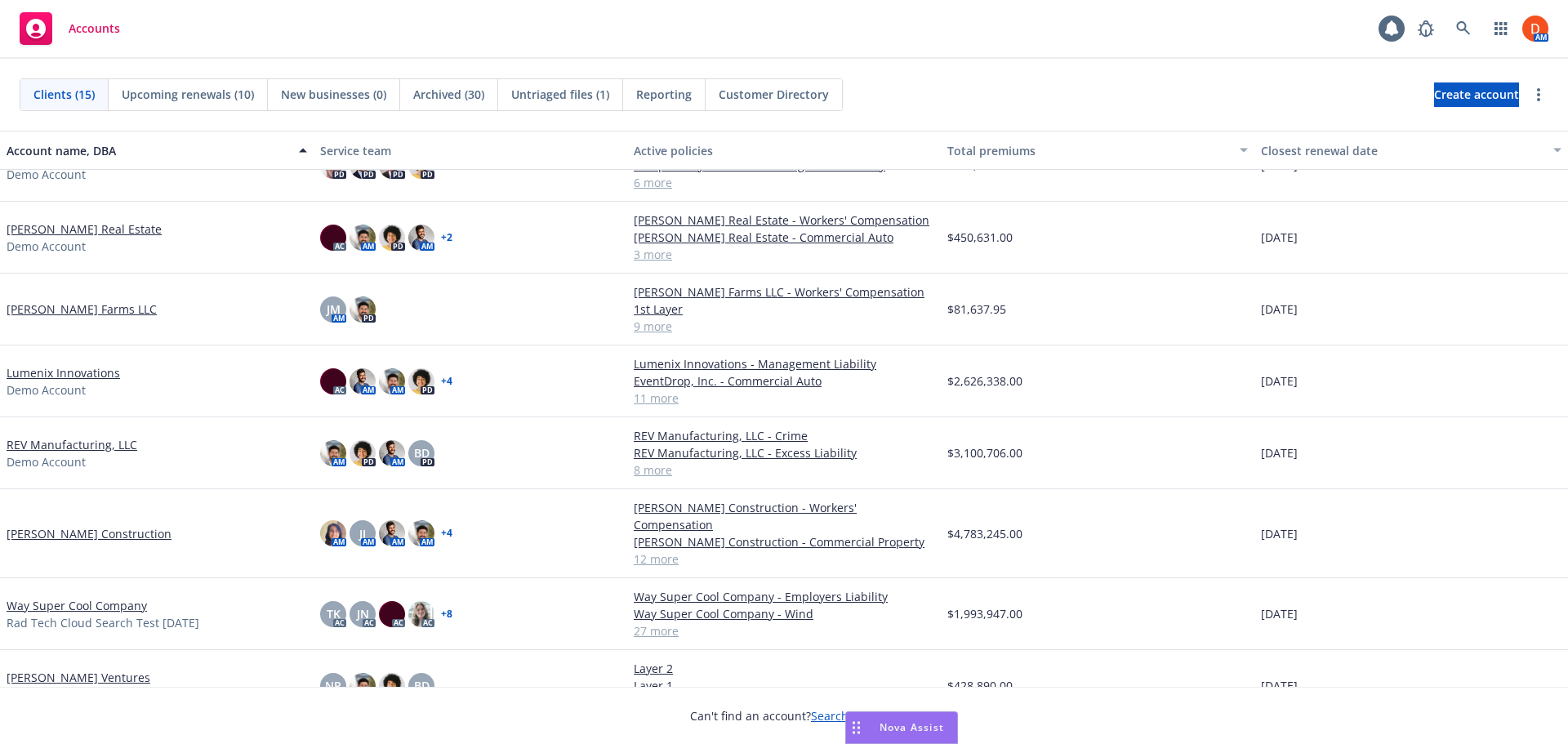
click at [89, 534] on div "[PERSON_NAME] Construction" at bounding box center [157, 533] width 314 height 89
click at [94, 525] on link "[PERSON_NAME] Construction" at bounding box center [89, 533] width 165 height 17
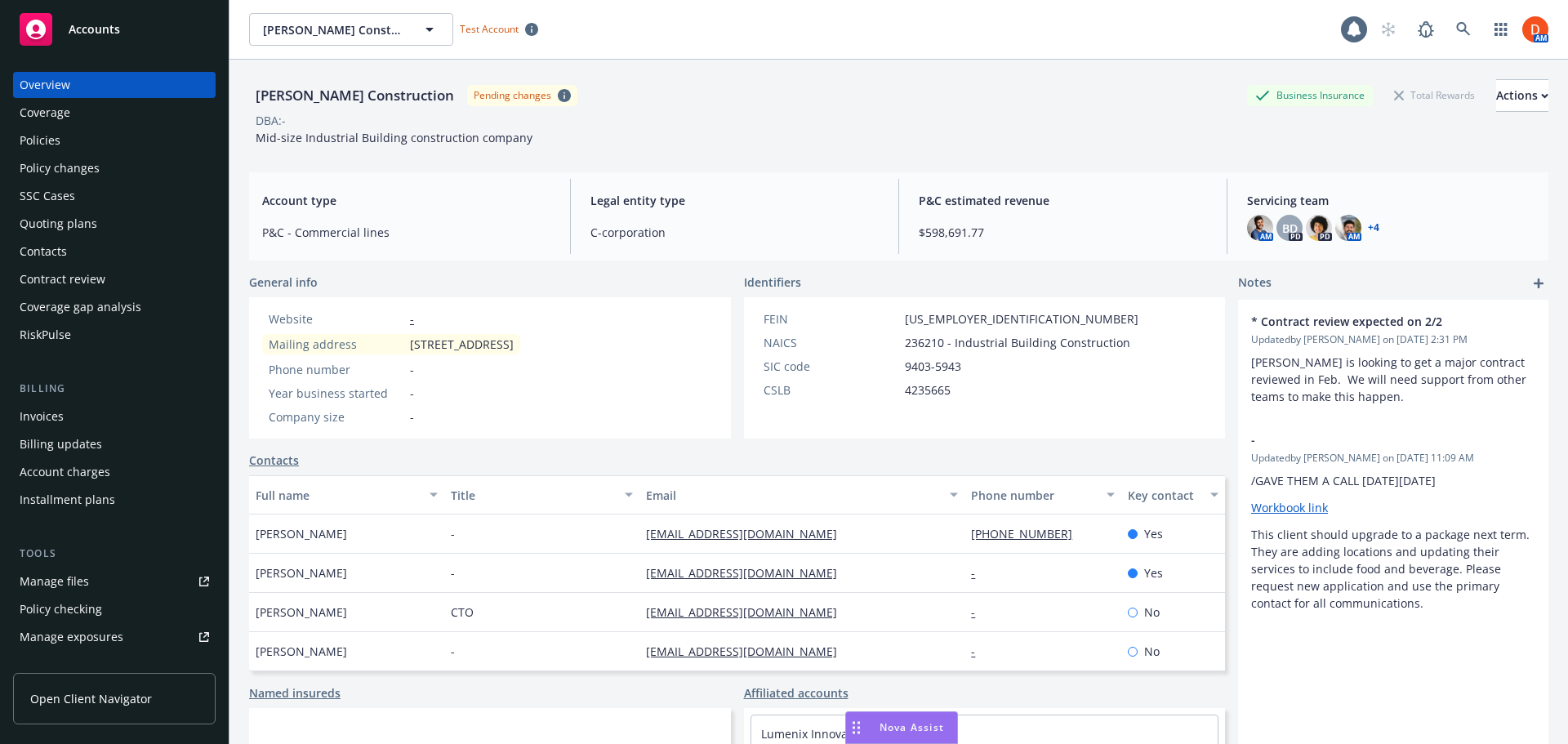
click at [115, 683] on link "Open Client Navigator" at bounding box center [115, 698] width 203 height 51
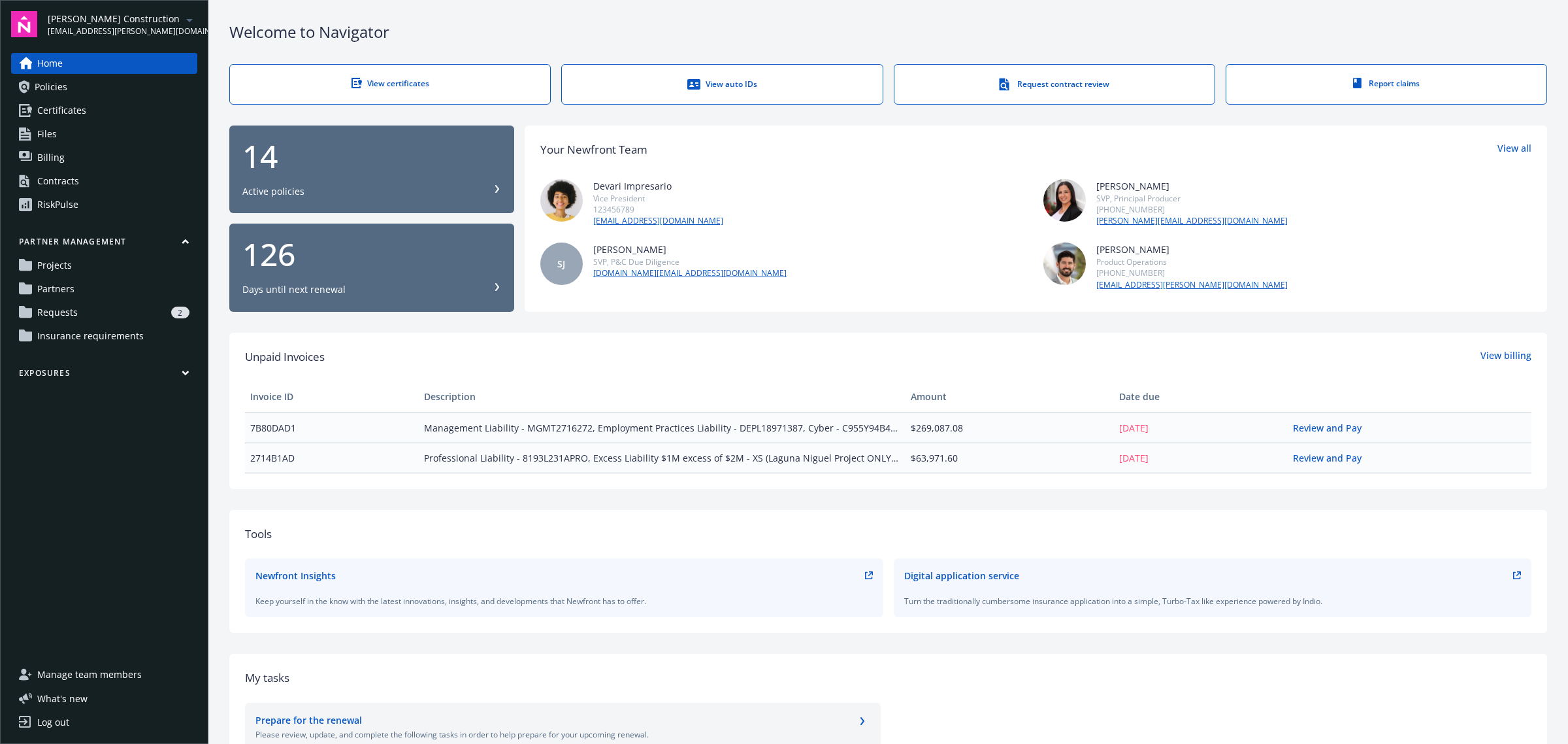
click at [89, 339] on span "Insurance requirements" at bounding box center [90, 336] width 106 height 21
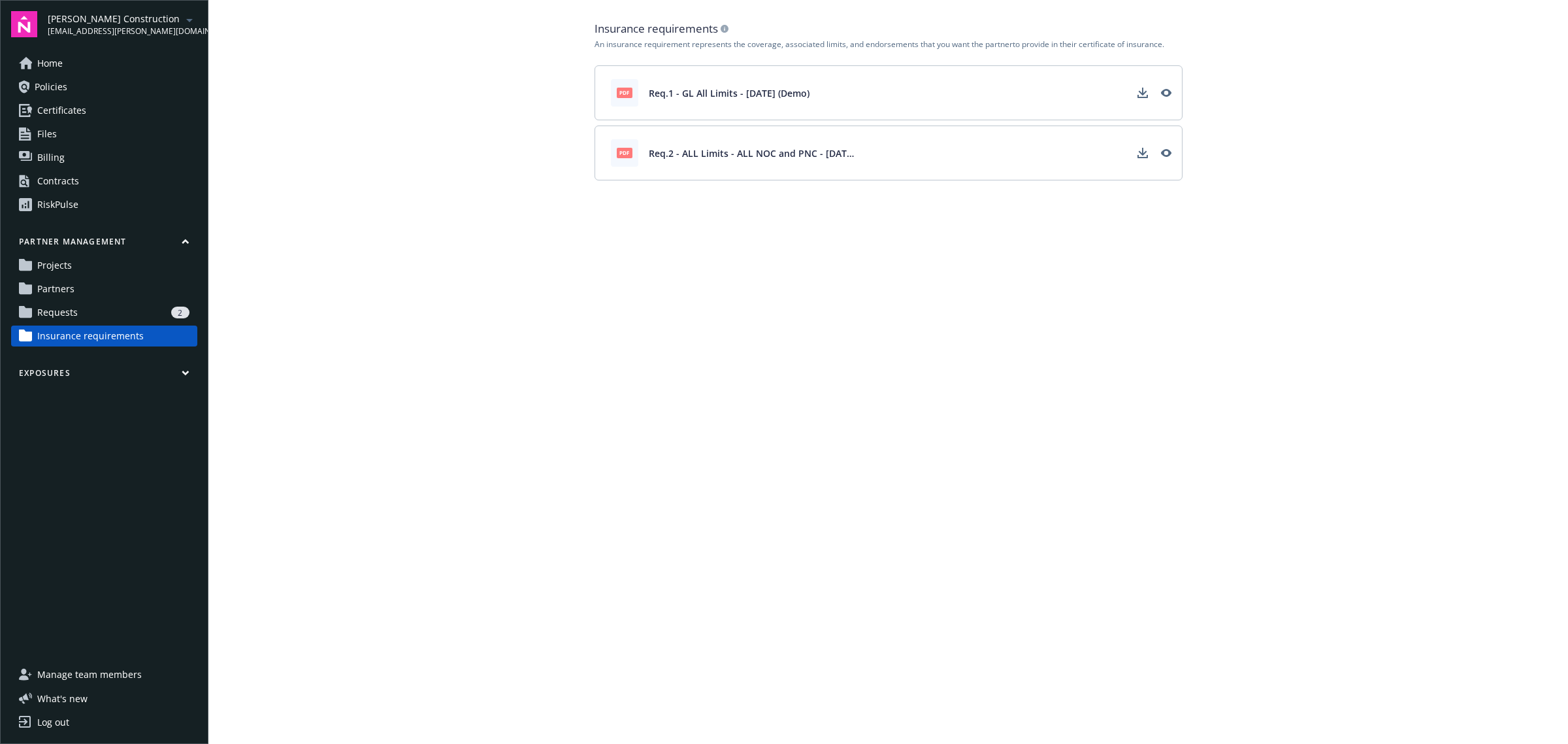
click at [93, 285] on link "Partners" at bounding box center [104, 288] width 186 height 21
